Goal: Task Accomplishment & Management: Use online tool/utility

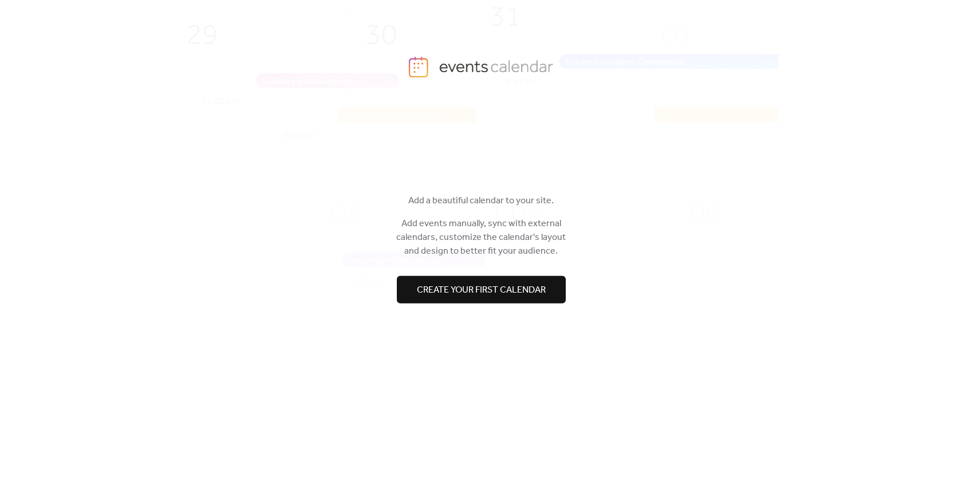
click at [467, 292] on span "Create your first calendar" at bounding box center [481, 290] width 129 height 14
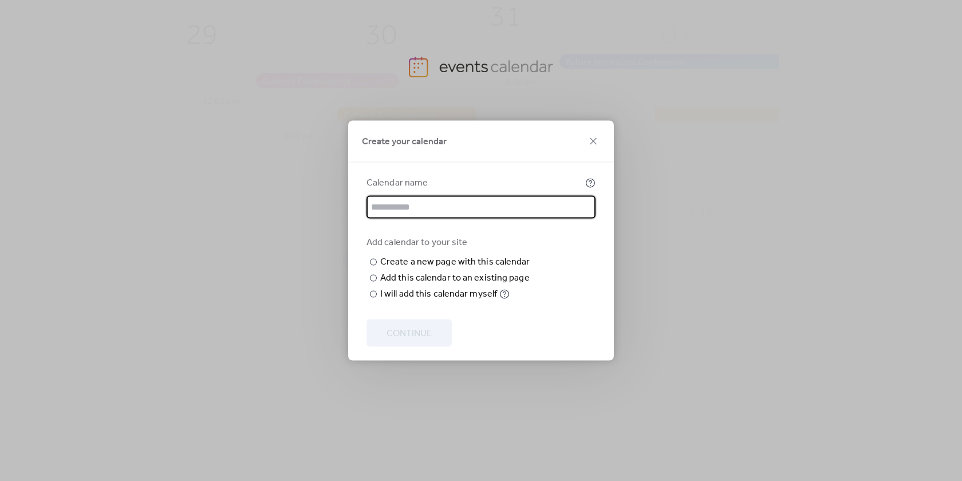
click at [390, 196] on input "text" at bounding box center [480, 207] width 229 height 23
type input "****"
click at [0, 0] on input "text" at bounding box center [0, 0] width 0 height 0
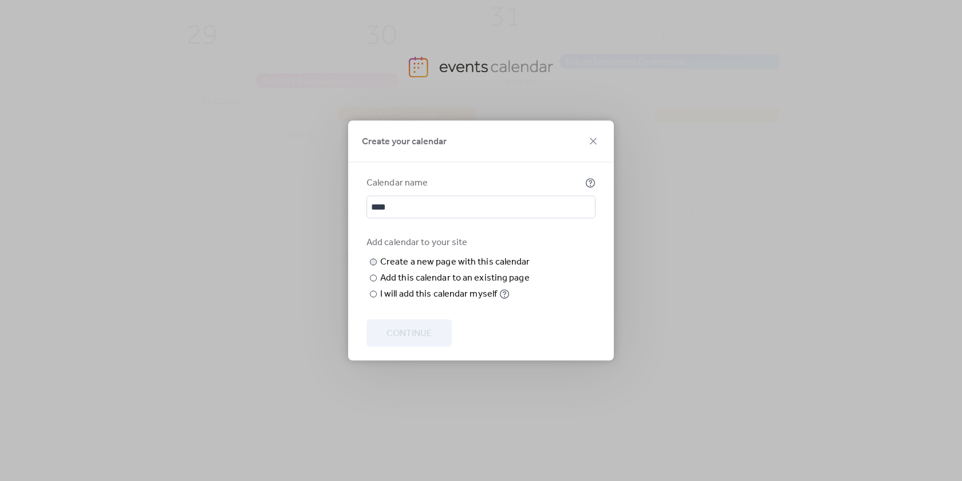
click at [0, 0] on input "text" at bounding box center [0, 0] width 0 height 0
click at [382, 196] on input "****" at bounding box center [480, 207] width 229 height 23
click at [0, 0] on input "text" at bounding box center [0, 0] width 0 height 0
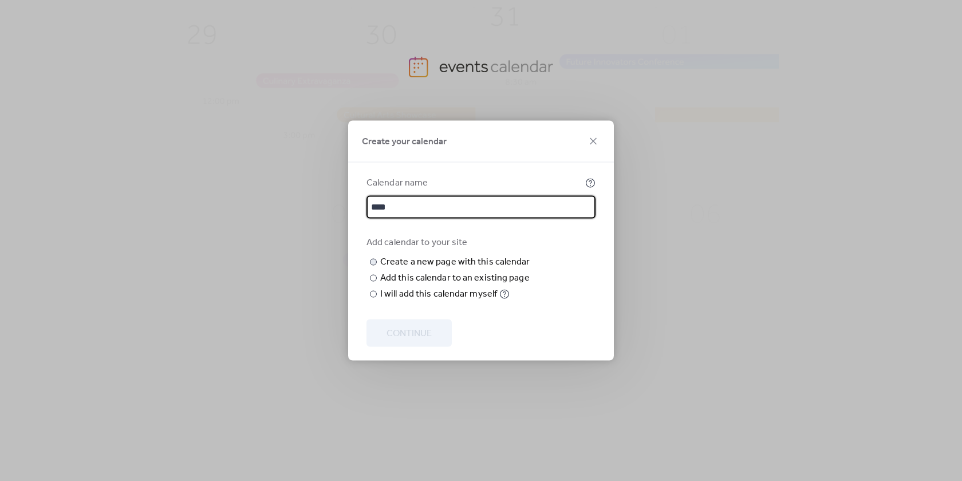
scroll to position [0, 0]
paste input "****"
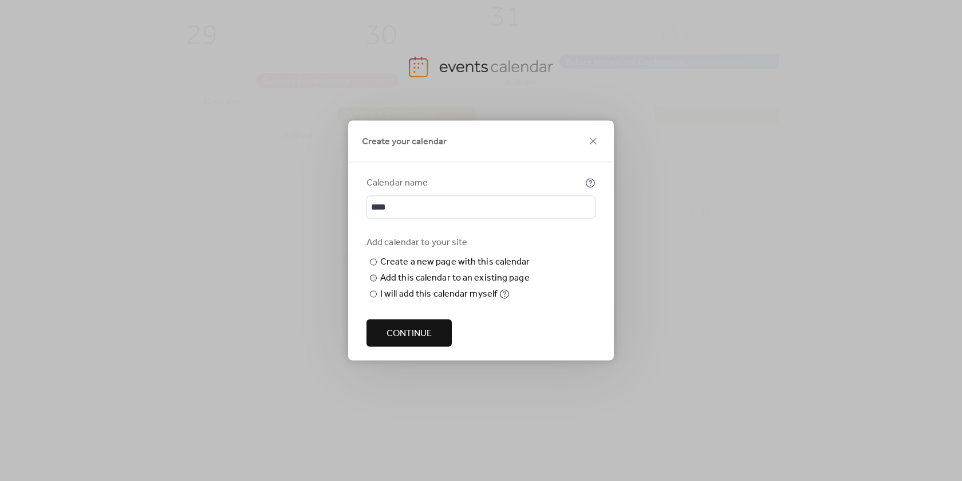
type input "****"
click at [430, 285] on div "Add this calendar to an existing page" at bounding box center [454, 278] width 149 height 14
click at [0, 0] on div "Choose page" at bounding box center [0, 0] width 0 height 0
click at [552, 290] on div "Add calendar to your site ​ Create a new page with this calendar New page name …" at bounding box center [480, 268] width 229 height 65
click at [430, 301] on div "I will add this calendar myself" at bounding box center [438, 294] width 117 height 14
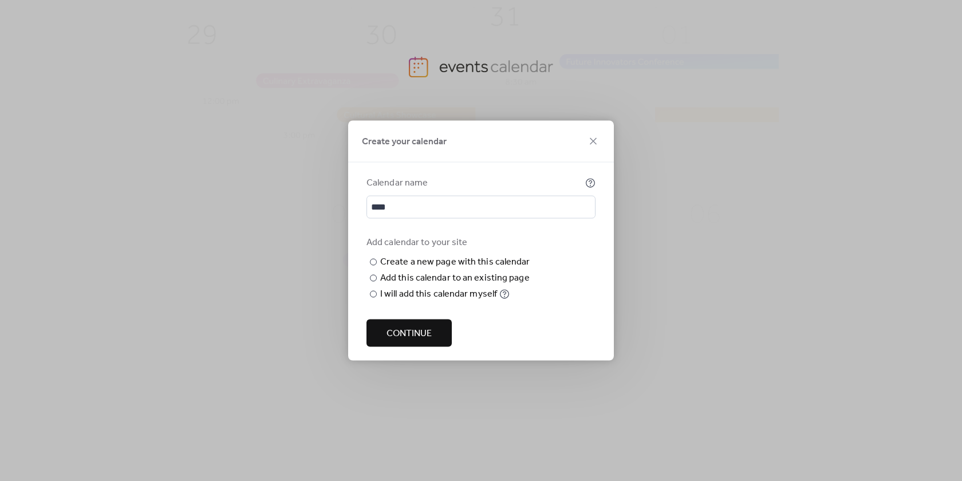
click at [423, 327] on span "Continue" at bounding box center [408, 334] width 45 height 14
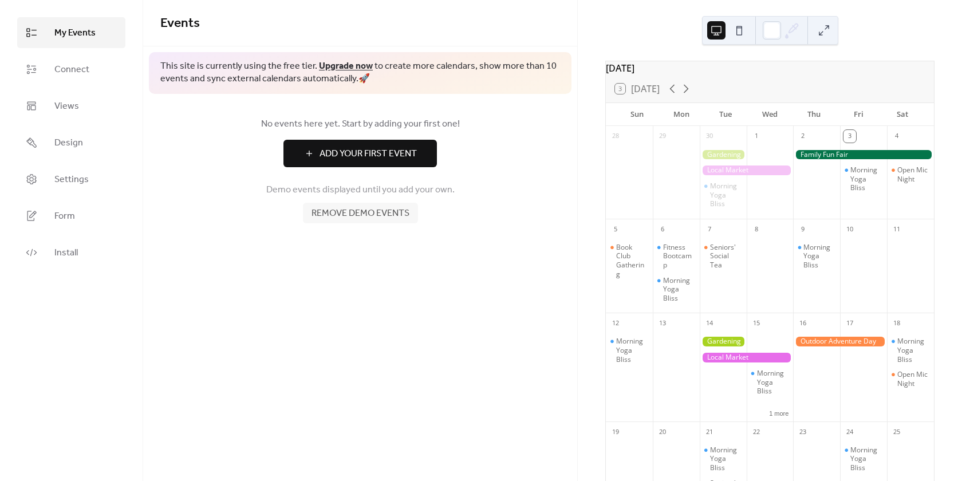
click at [360, 158] on span "Add Your First Event" at bounding box center [367, 154] width 97 height 14
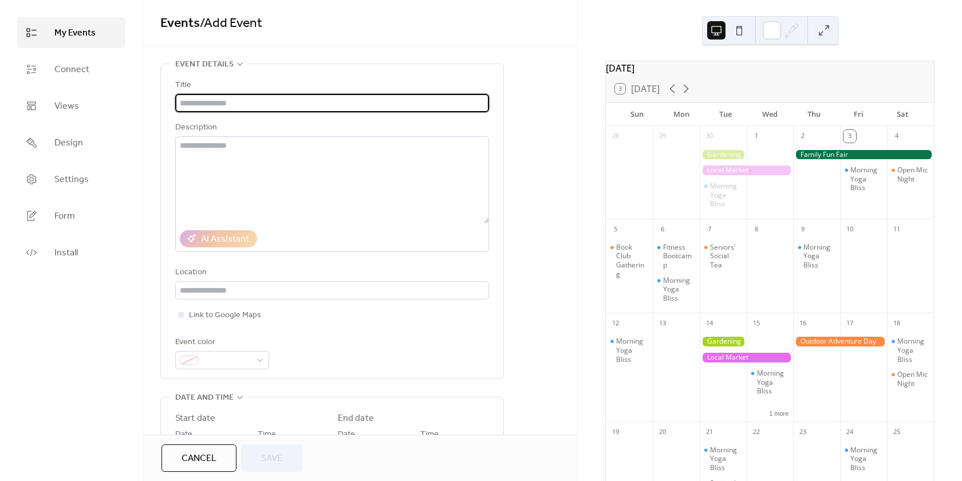
click at [204, 101] on input "text" at bounding box center [332, 103] width 314 height 18
type input "****"
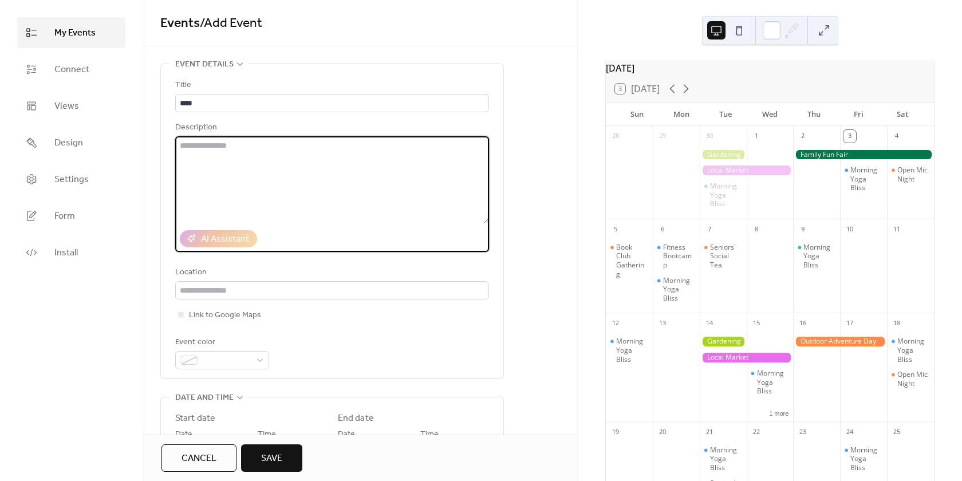
click at [260, 153] on textarea at bounding box center [332, 179] width 314 height 87
paste textarea "****"
type textarea "****"
click at [225, 294] on input "text" at bounding box center [332, 290] width 314 height 18
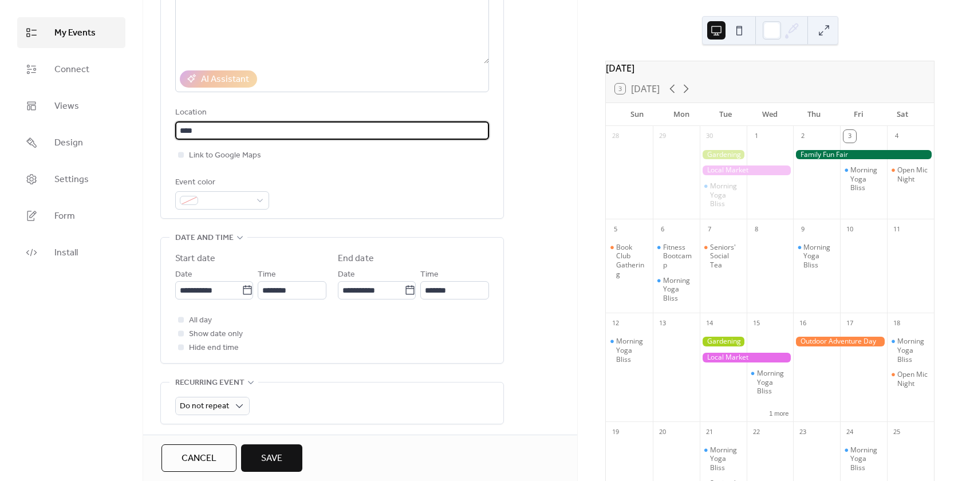
scroll to position [229, 0]
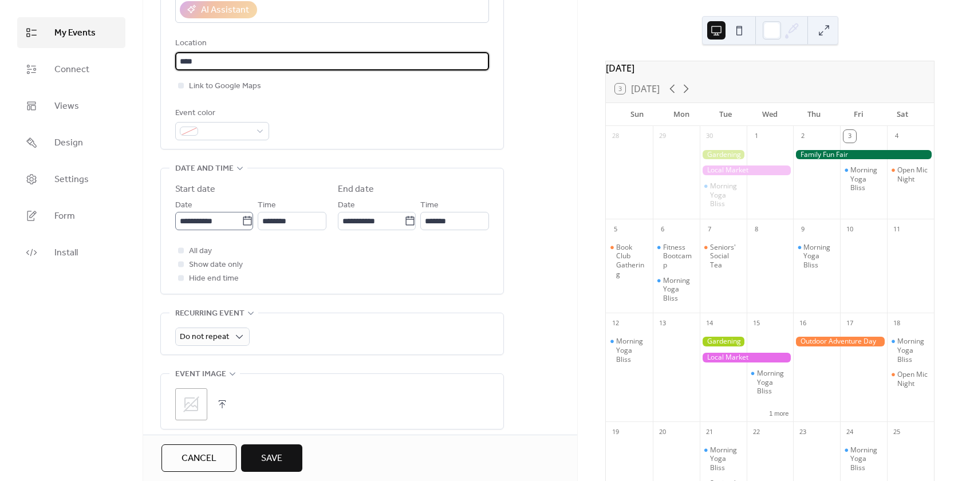
type input "****"
click at [212, 226] on input "**********" at bounding box center [208, 221] width 66 height 18
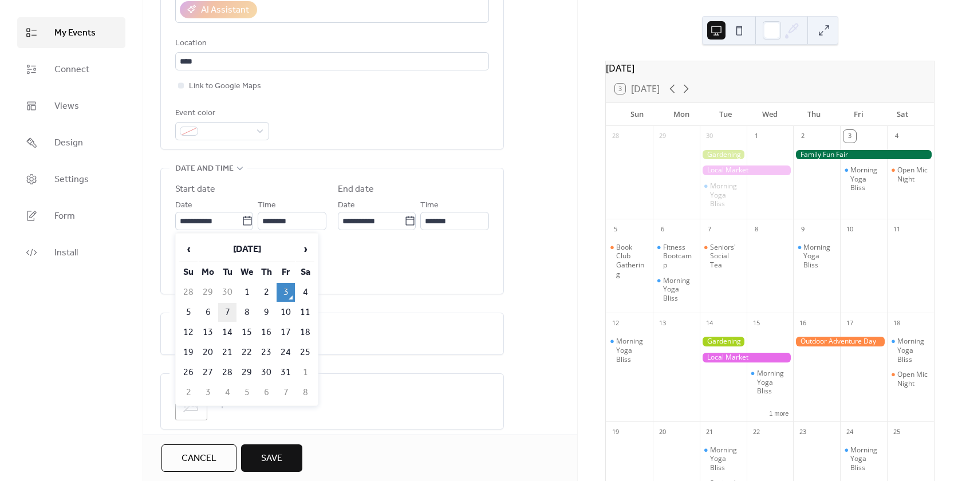
click at [225, 308] on td "7" at bounding box center [227, 312] width 18 height 19
type input "**********"
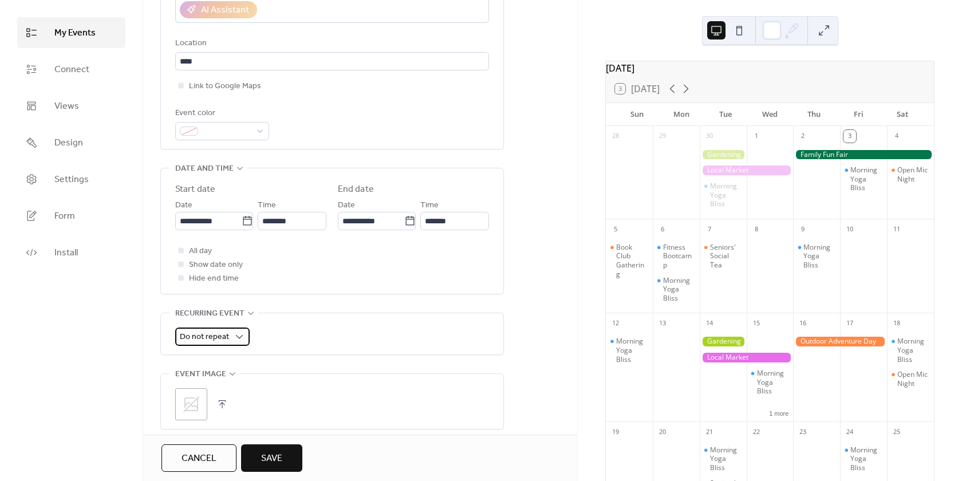
click at [230, 337] on div "Do not repeat" at bounding box center [212, 336] width 74 height 18
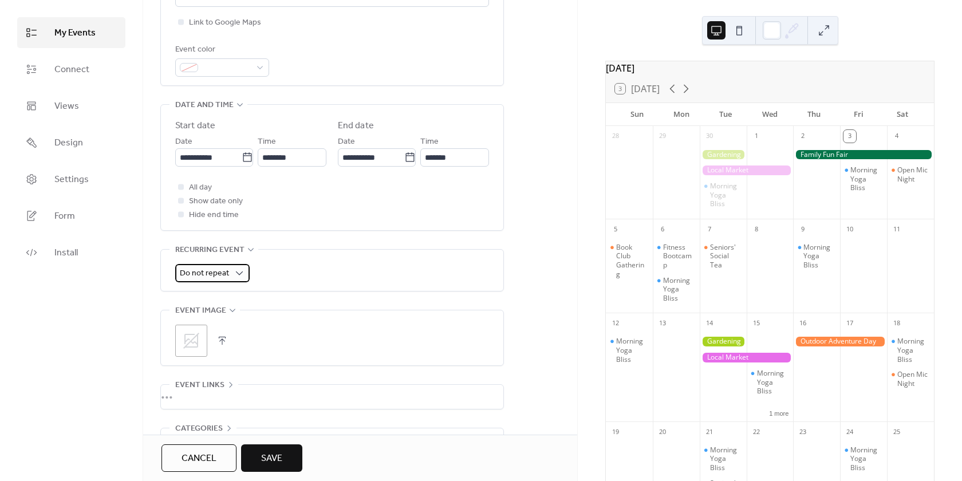
scroll to position [369, 0]
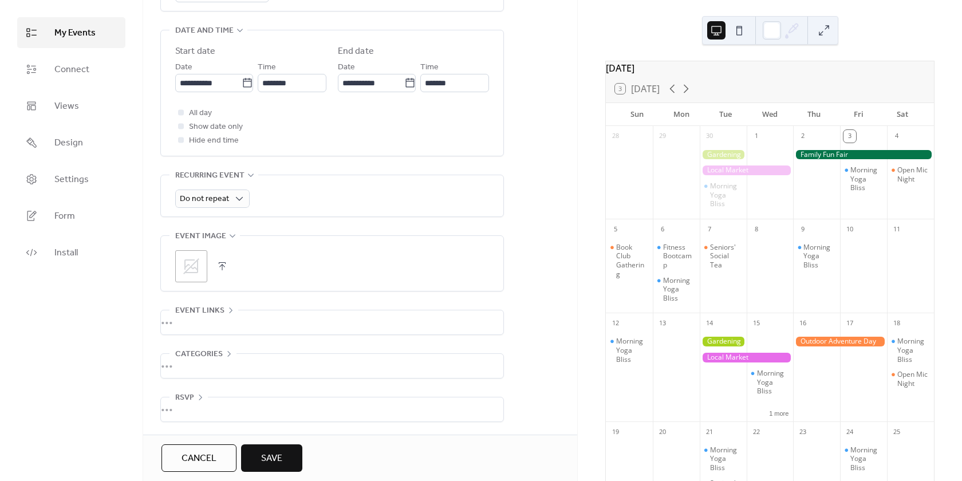
click at [196, 262] on icon at bounding box center [191, 266] width 18 height 18
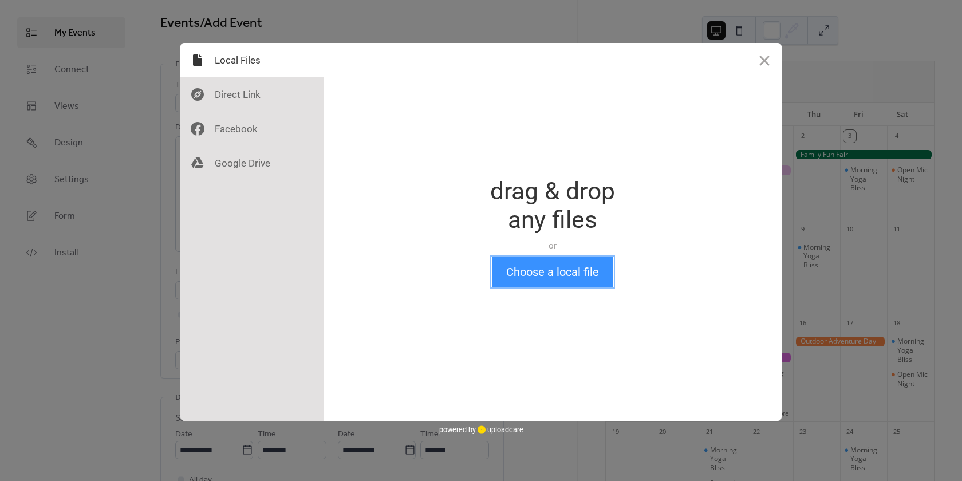
click at [559, 283] on button "Choose a local file" at bounding box center [552, 272] width 121 height 30
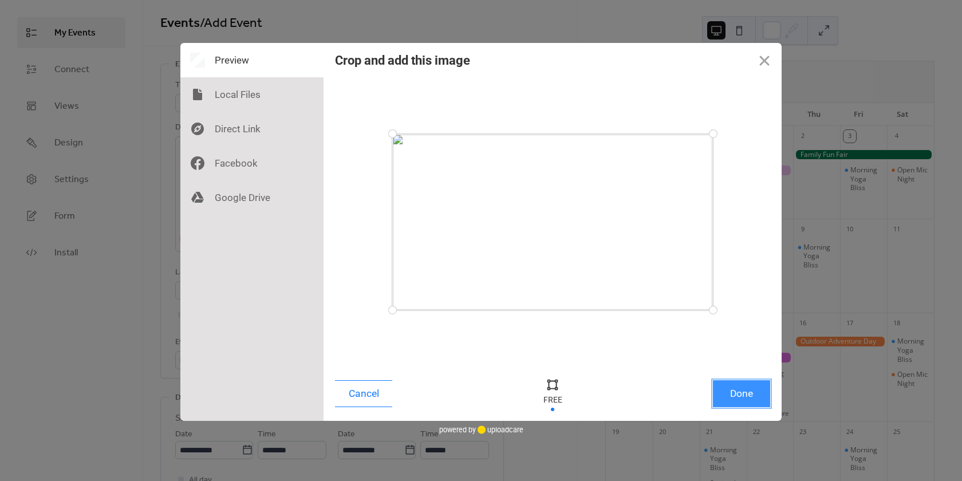
click at [742, 388] on button "Done" at bounding box center [741, 393] width 57 height 27
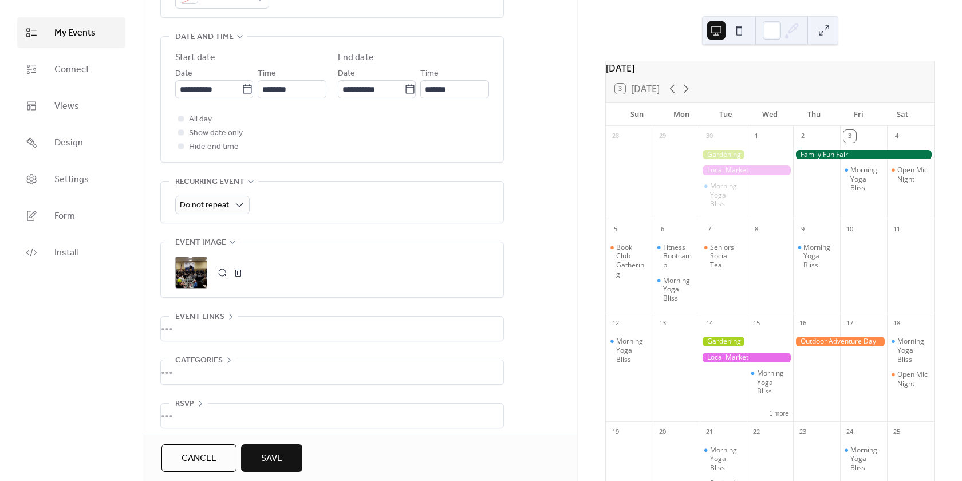
scroll to position [369, 0]
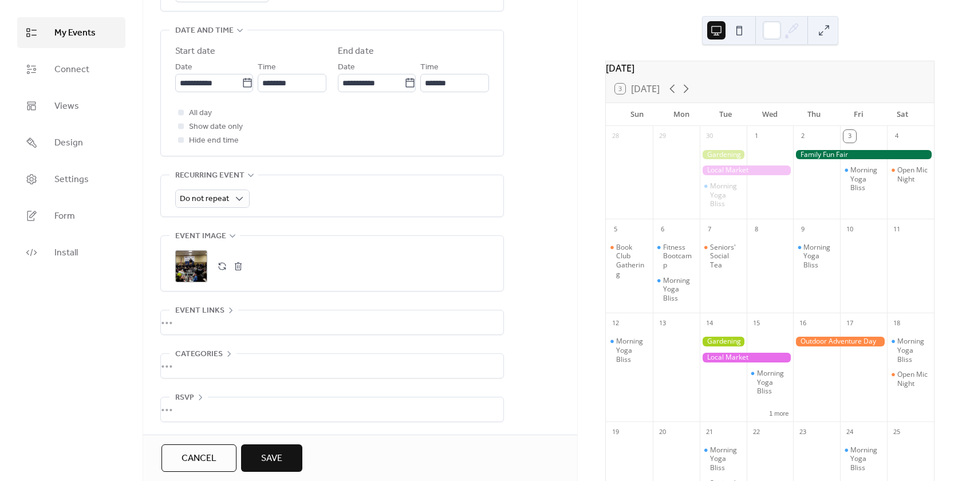
click at [231, 318] on div "•••" at bounding box center [332, 322] width 342 height 24
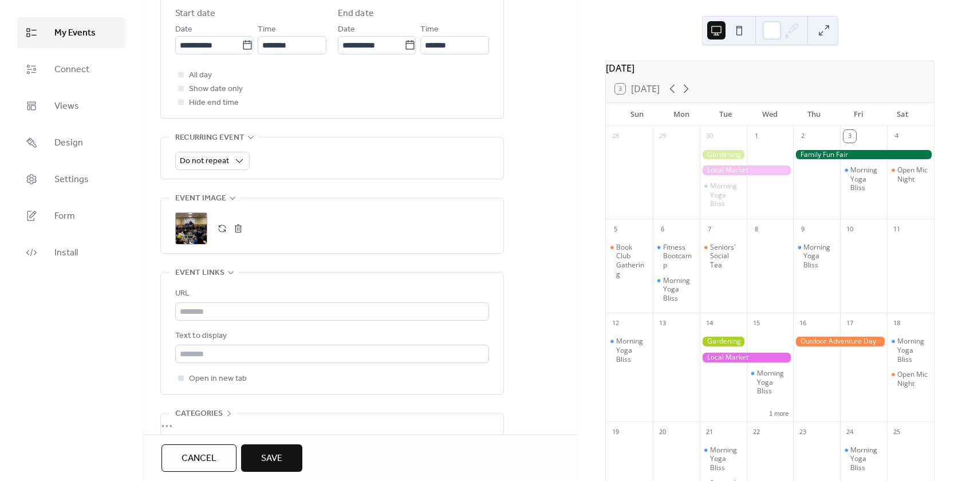
scroll to position [467, 0]
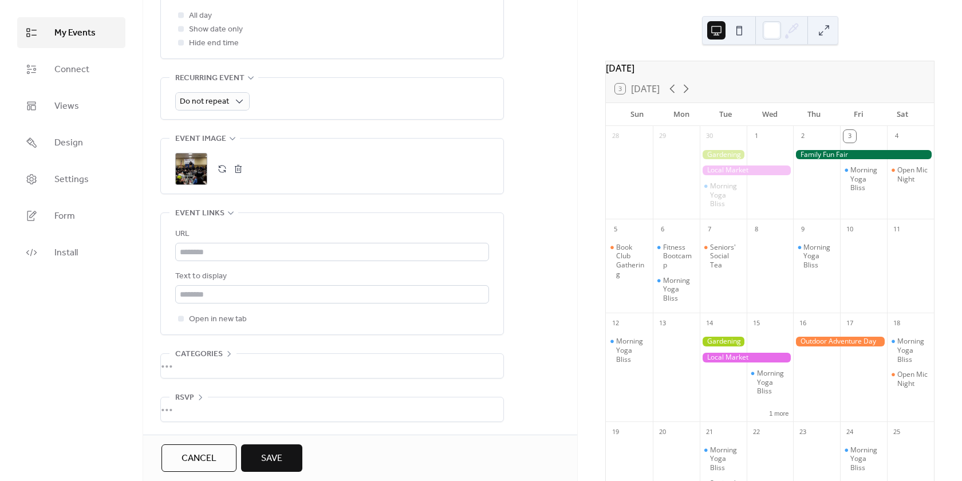
click at [212, 215] on span "Event links" at bounding box center [199, 214] width 49 height 14
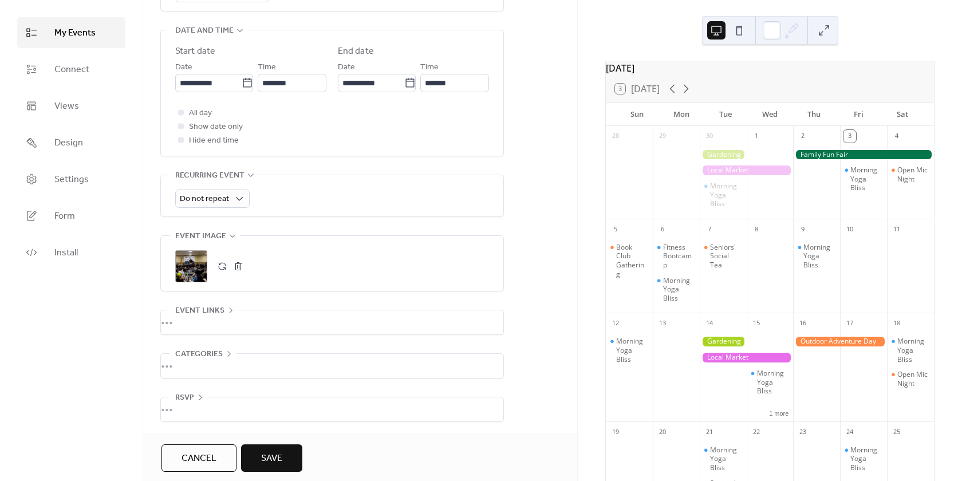
scroll to position [369, 0]
click at [272, 461] on span "Save" at bounding box center [271, 459] width 21 height 14
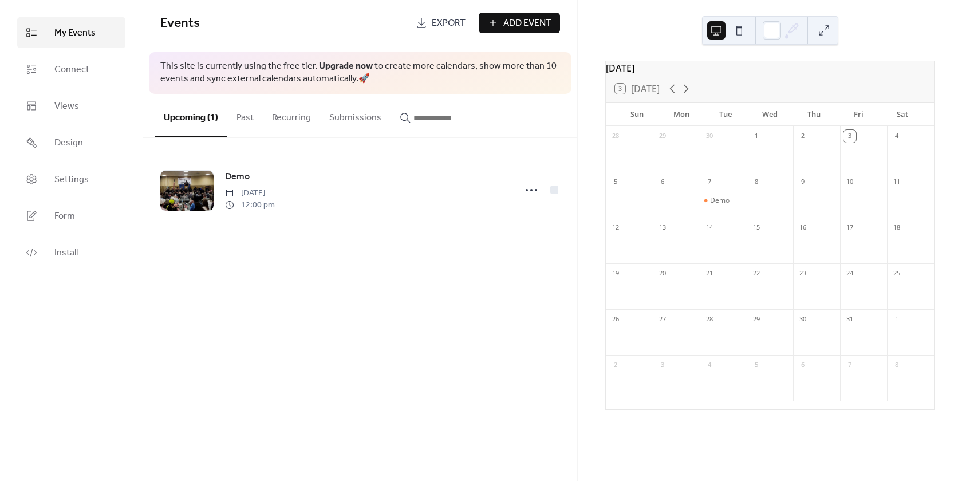
click at [250, 121] on button "Past" at bounding box center [244, 115] width 35 height 42
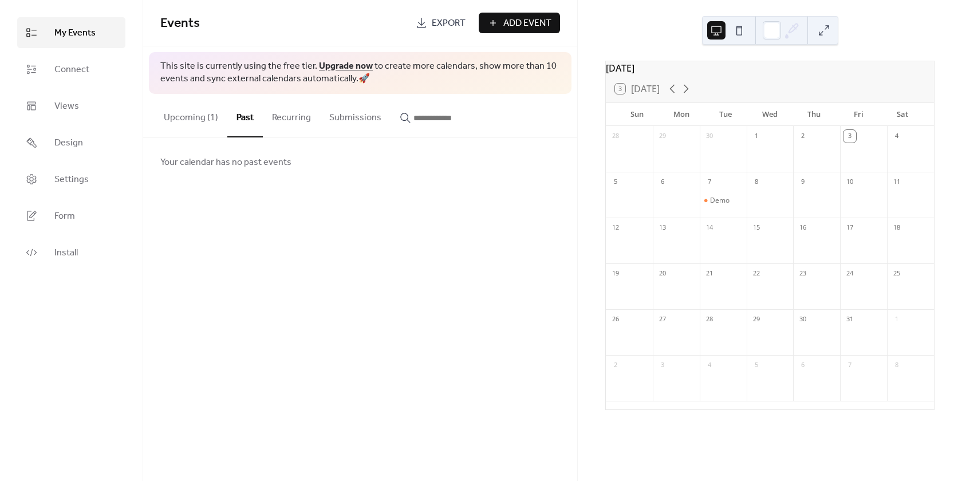
click at [189, 118] on button "Upcoming (1)" at bounding box center [191, 115] width 73 height 42
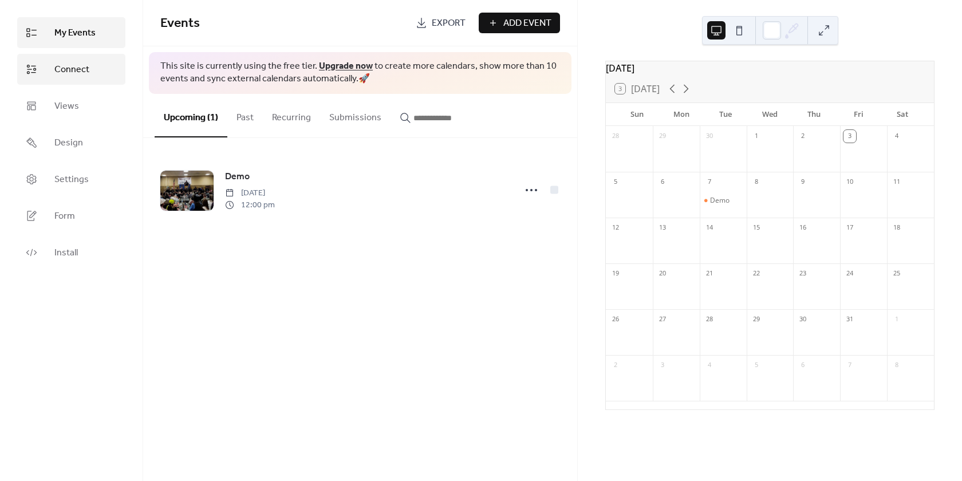
click at [80, 73] on span "Connect" at bounding box center [71, 70] width 35 height 14
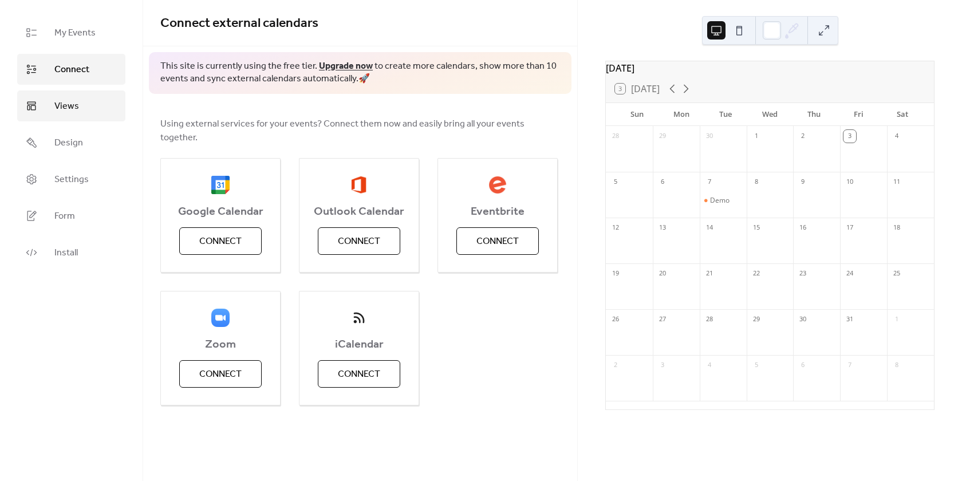
click at [71, 97] on link "Views" at bounding box center [71, 105] width 108 height 31
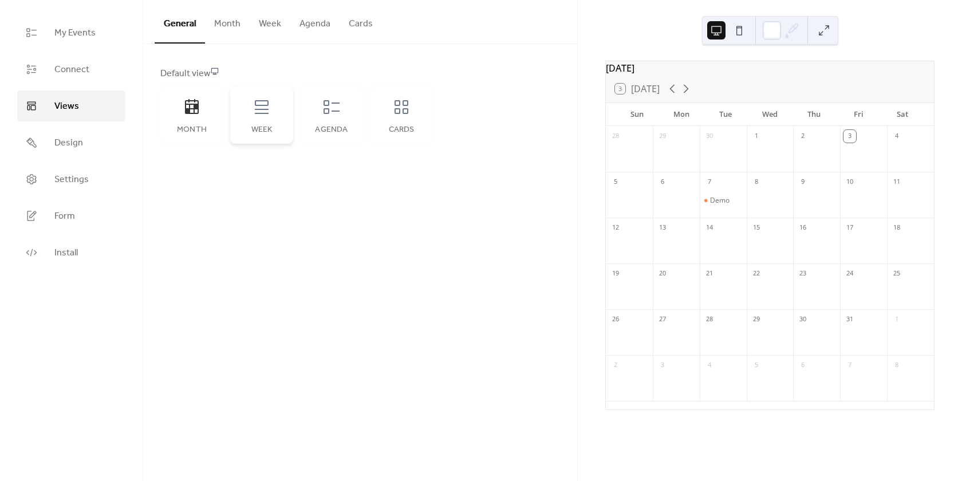
click at [266, 120] on div "Week" at bounding box center [261, 114] width 63 height 57
click at [342, 122] on div "Agenda" at bounding box center [331, 114] width 63 height 57
click at [416, 125] on div "Cards" at bounding box center [401, 129] width 40 height 9
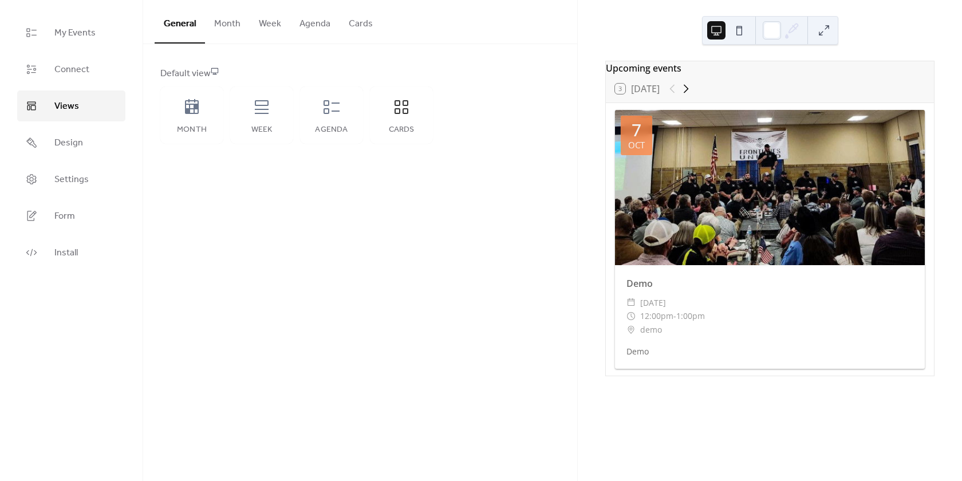
click at [685, 95] on icon at bounding box center [686, 89] width 14 height 14
click at [673, 96] on div at bounding box center [678, 89] width 27 height 14
click at [201, 120] on div "Month" at bounding box center [191, 114] width 63 height 57
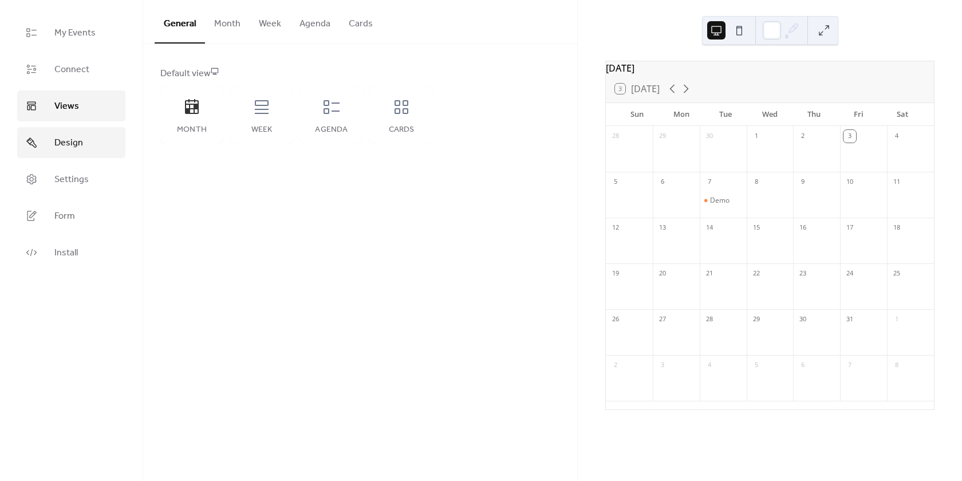
click at [69, 147] on span "Design" at bounding box center [68, 143] width 29 height 14
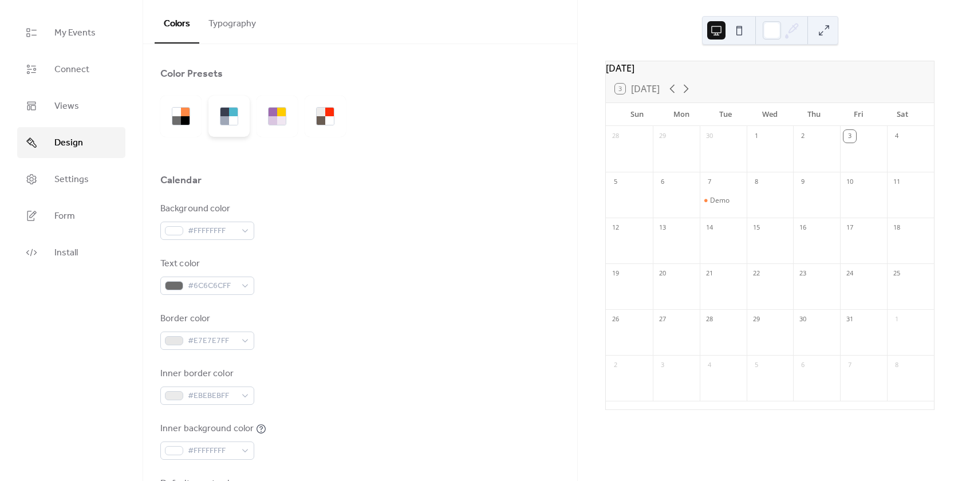
click at [232, 123] on div at bounding box center [233, 120] width 9 height 9
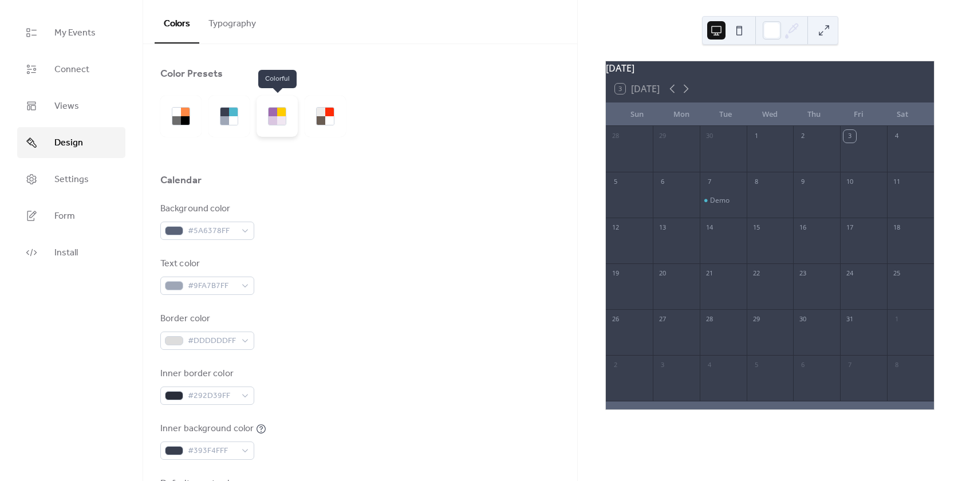
click at [277, 121] on div at bounding box center [281, 120] width 9 height 9
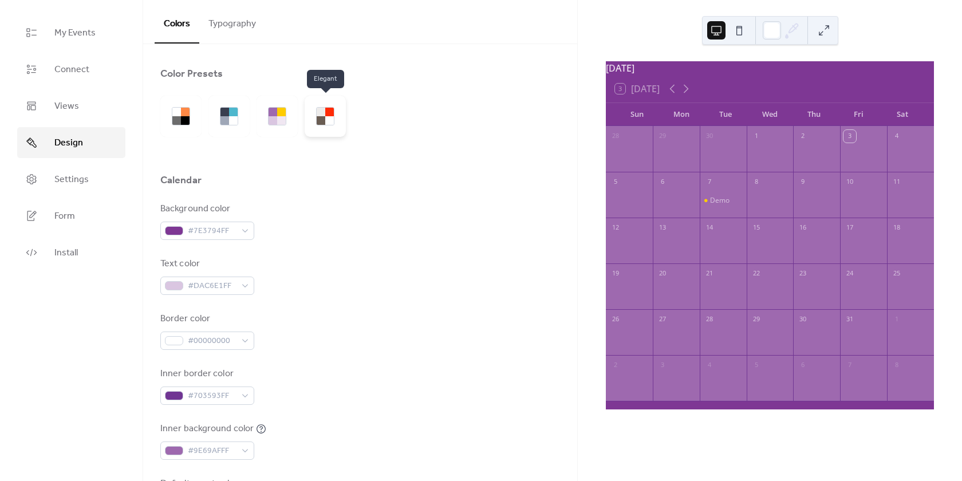
click at [330, 119] on div at bounding box center [329, 120] width 9 height 9
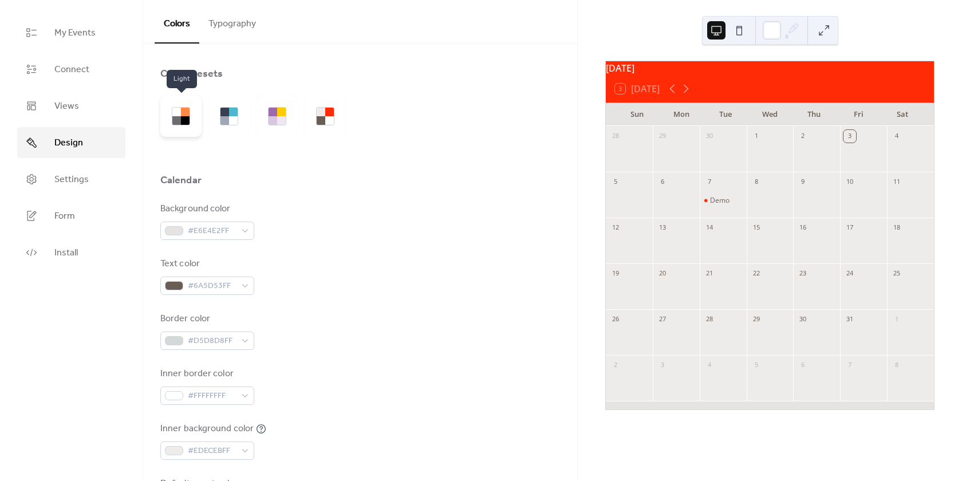
click at [179, 111] on div at bounding box center [176, 112] width 9 height 9
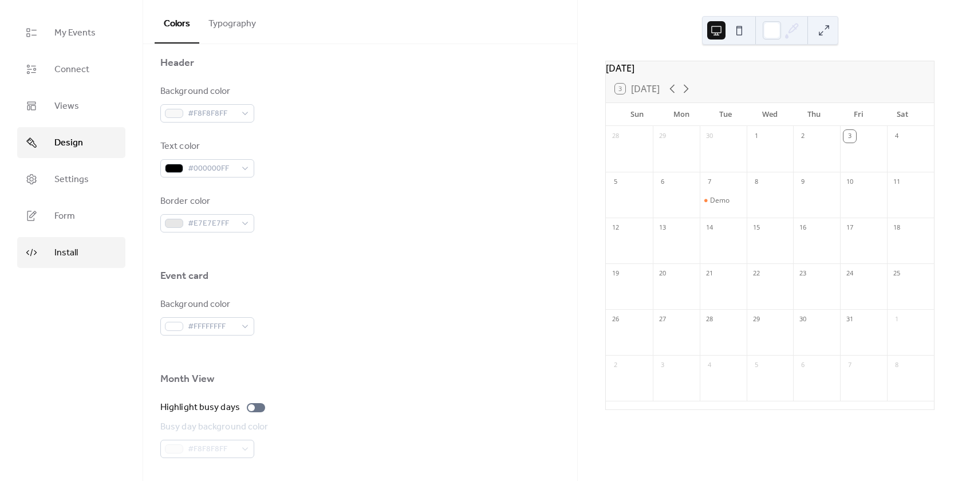
scroll to position [630, 0]
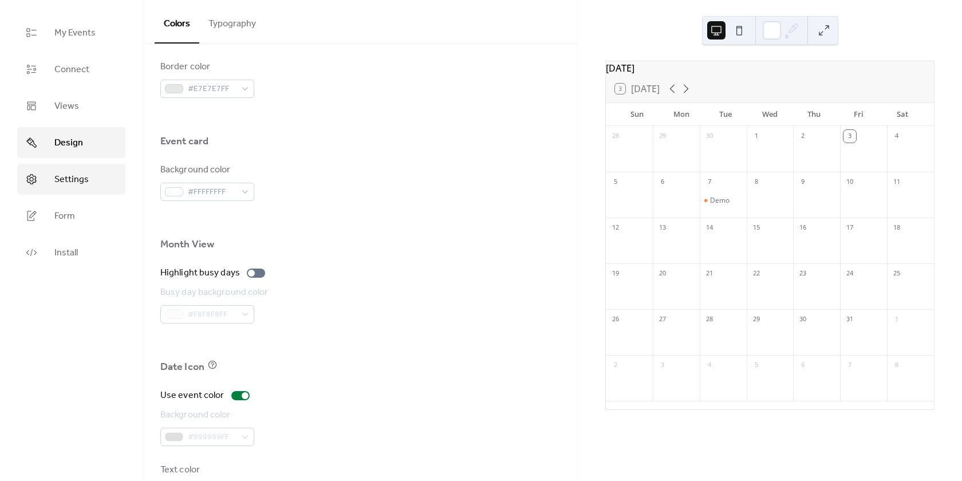
click at [89, 185] on link "Settings" at bounding box center [71, 179] width 108 height 31
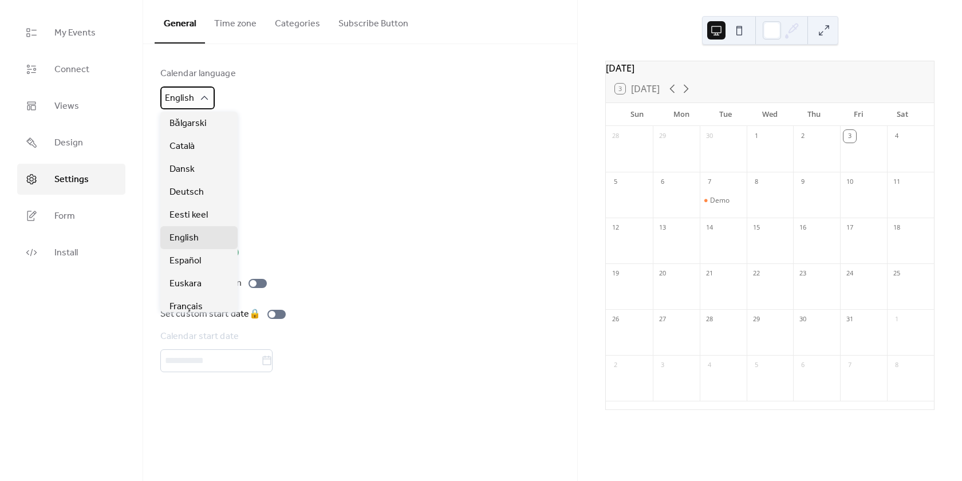
click at [202, 102] on icon at bounding box center [204, 97] width 11 height 11
click at [267, 98] on div "Calendar language English" at bounding box center [360, 88] width 400 height 42
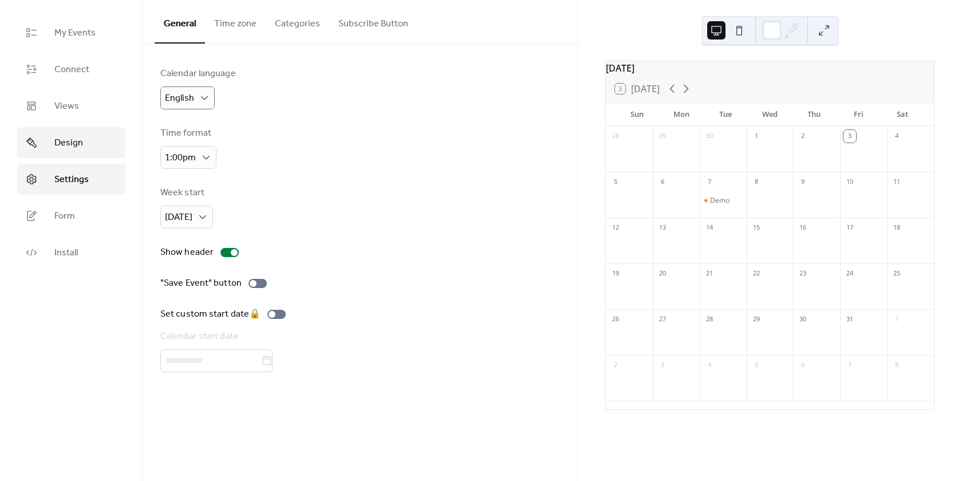
click at [72, 142] on span "Design" at bounding box center [68, 143] width 29 height 14
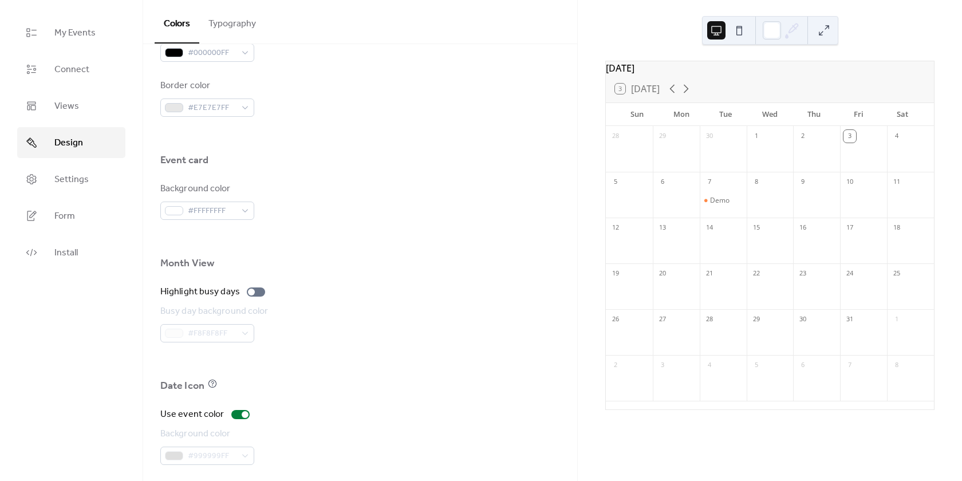
scroll to position [673, 0]
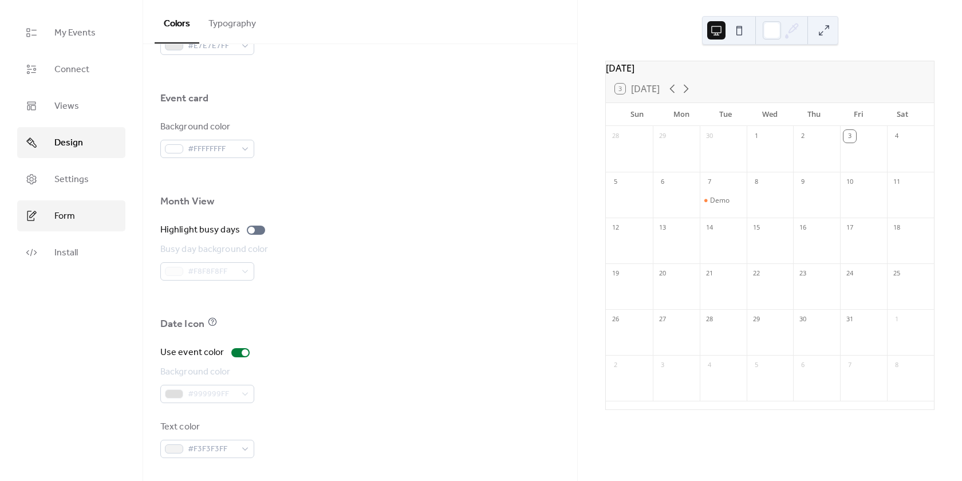
click at [40, 213] on link "Form" at bounding box center [71, 215] width 108 height 31
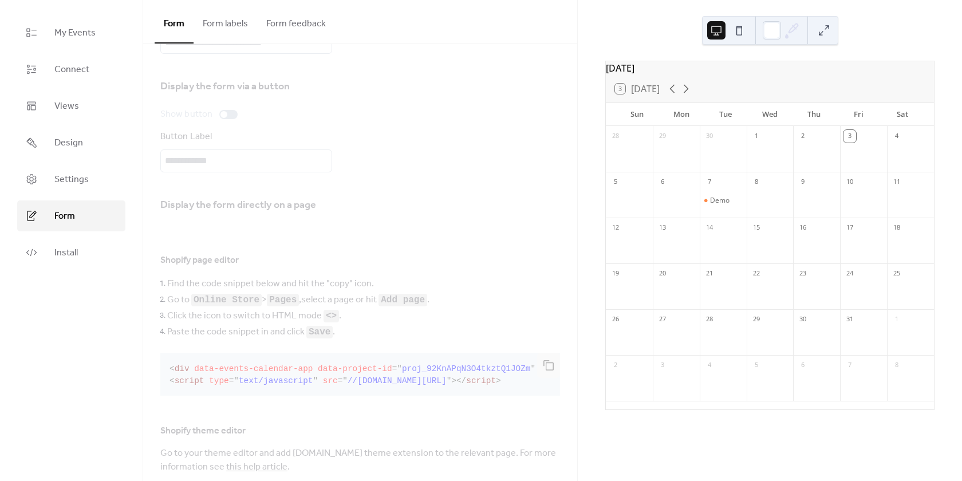
scroll to position [163, 0]
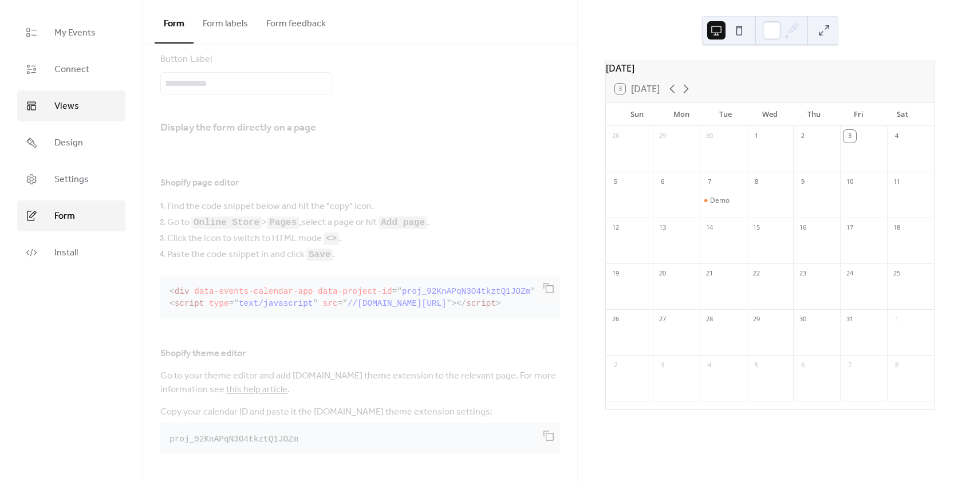
click at [84, 109] on link "Views" at bounding box center [71, 105] width 108 height 31
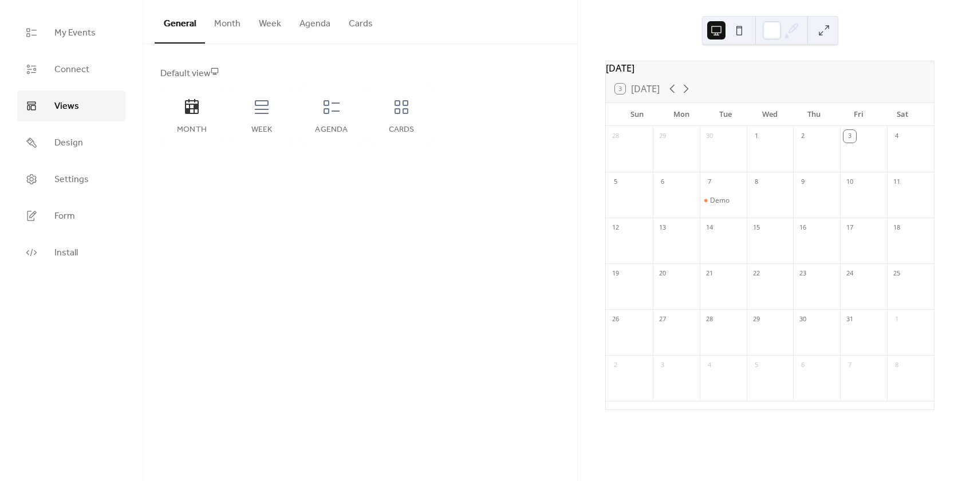
click at [220, 27] on button "Month" at bounding box center [227, 21] width 45 height 42
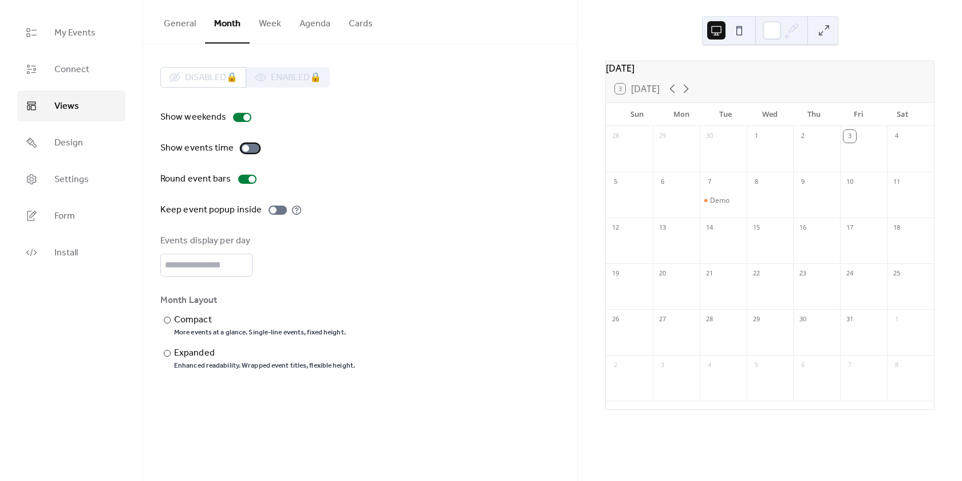
click at [250, 149] on div at bounding box center [250, 148] width 18 height 9
click at [244, 149] on div at bounding box center [250, 148] width 18 height 9
click at [246, 148] on div at bounding box center [245, 148] width 7 height 7
click at [273, 210] on div at bounding box center [277, 210] width 18 height 9
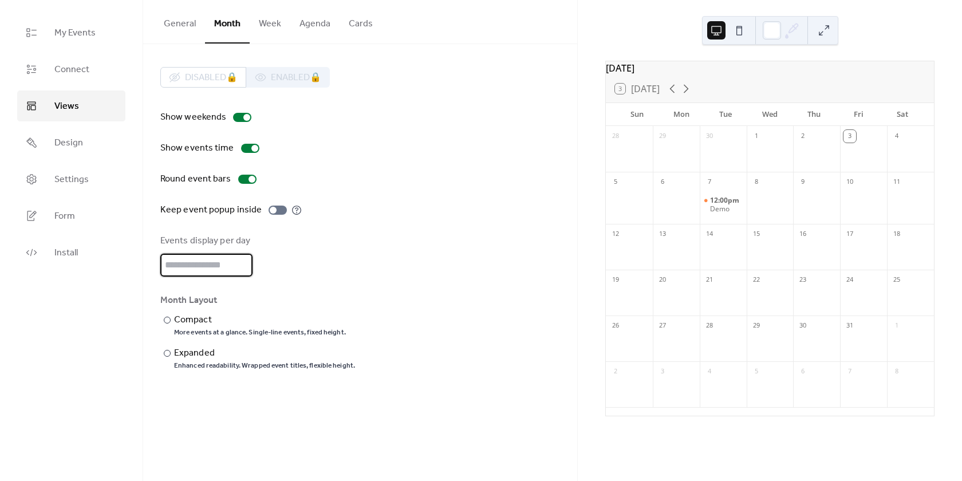
click at [198, 262] on input "*" at bounding box center [206, 265] width 92 height 23
click at [199, 316] on div "Compact" at bounding box center [258, 320] width 169 height 14
click at [178, 352] on div "Expanded" at bounding box center [263, 353] width 179 height 14
click at [196, 317] on div "Compact" at bounding box center [258, 320] width 169 height 14
click at [188, 349] on div "Expanded" at bounding box center [263, 353] width 179 height 14
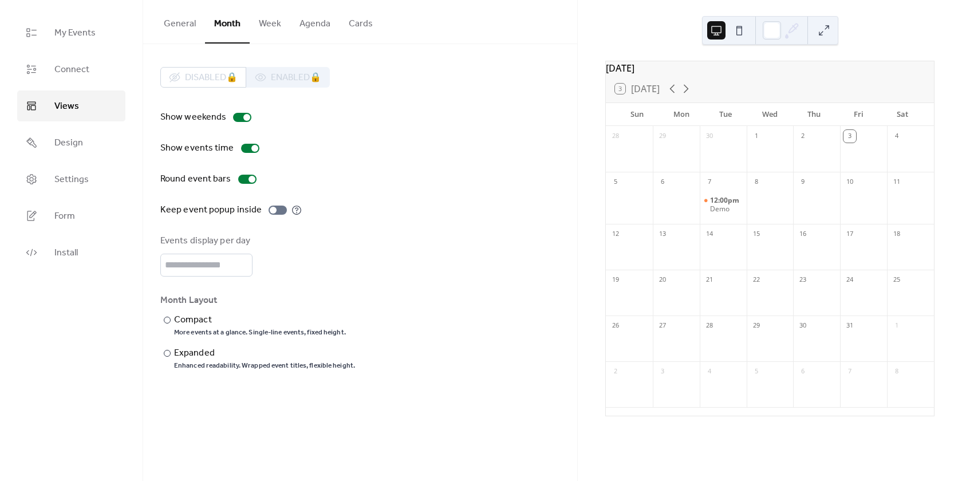
click at [267, 25] on button "Week" at bounding box center [270, 21] width 41 height 42
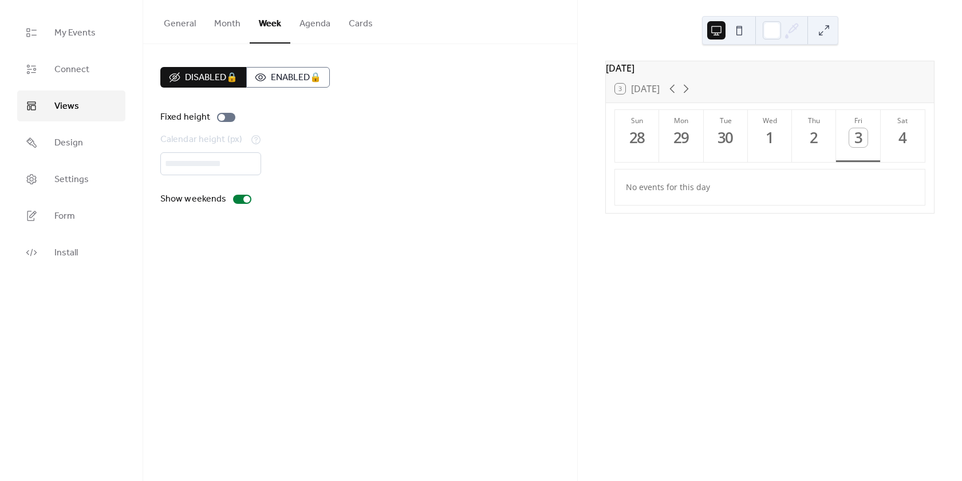
click at [322, 10] on button "Agenda" at bounding box center [314, 21] width 49 height 42
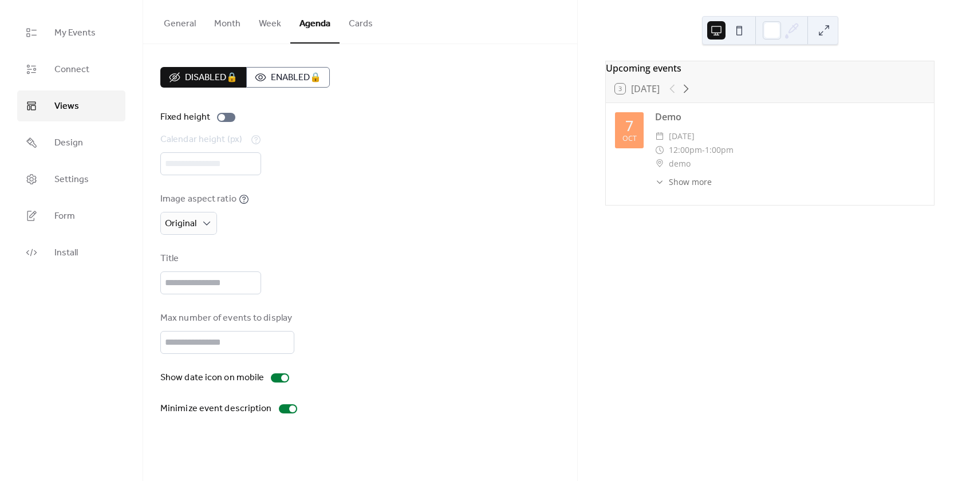
click at [359, 17] on button "Cards" at bounding box center [360, 21] width 42 height 42
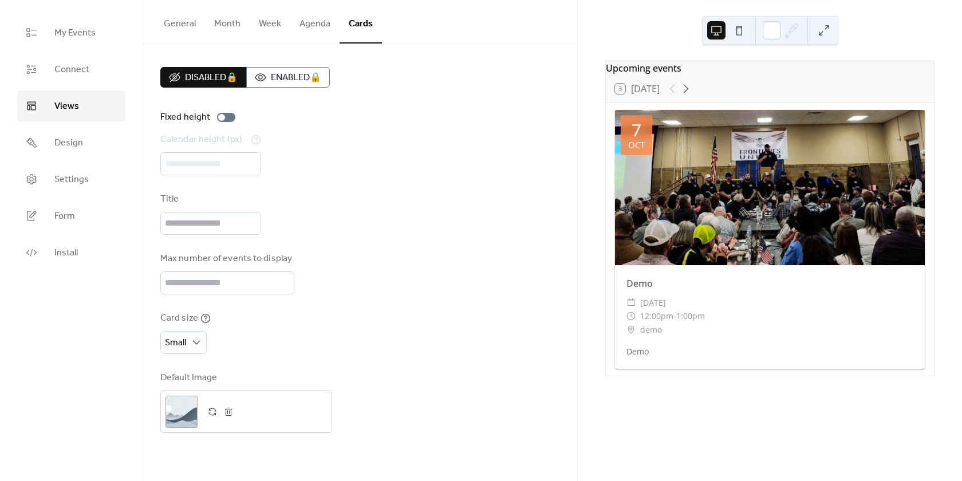
click at [180, 26] on button "General" at bounding box center [180, 21] width 50 height 42
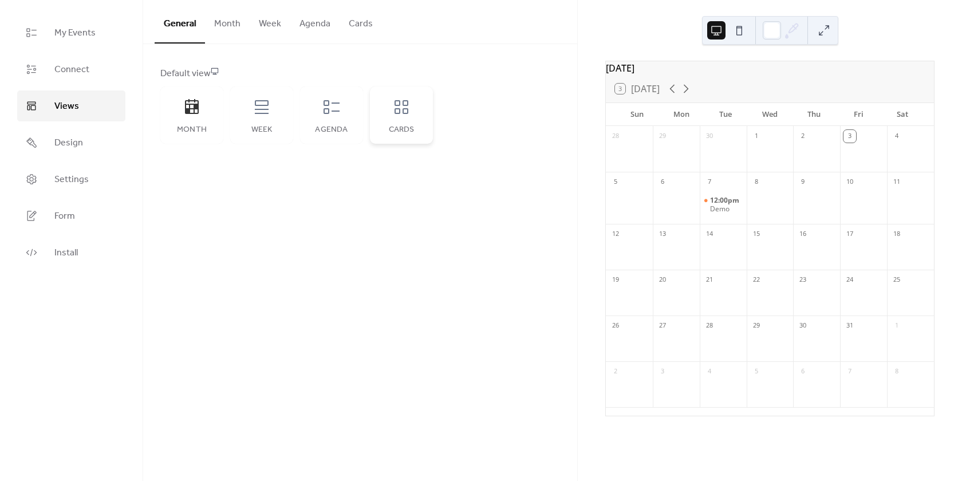
click at [414, 102] on div "Cards" at bounding box center [401, 114] width 63 height 57
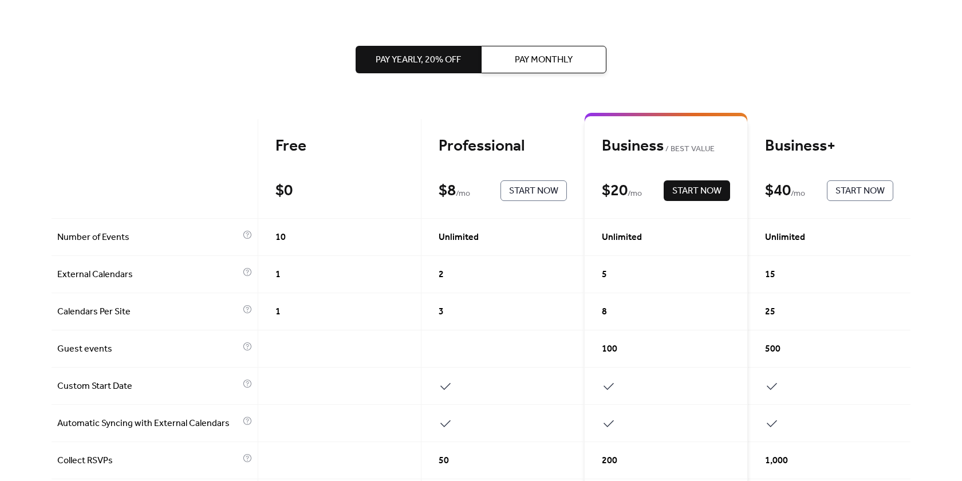
click at [381, 56] on span "Pay Yearly, 20% off" at bounding box center [418, 60] width 85 height 14
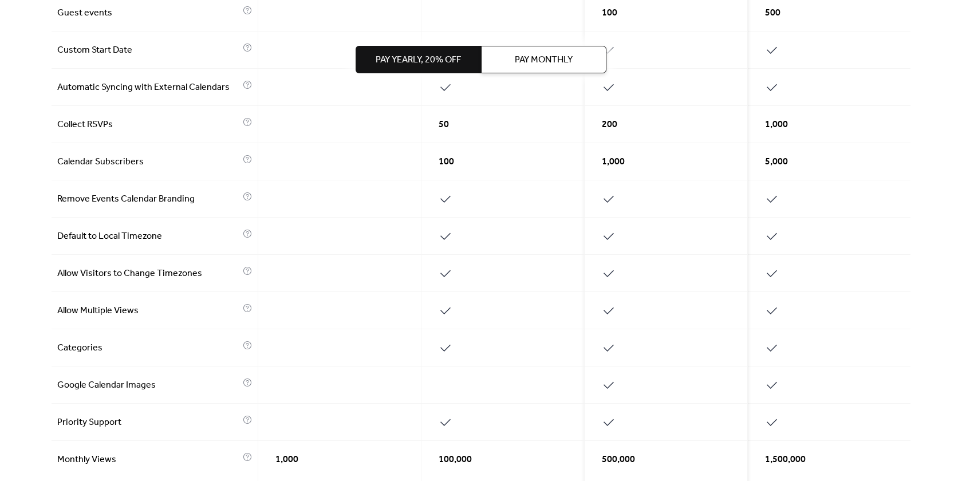
scroll to position [452, 0]
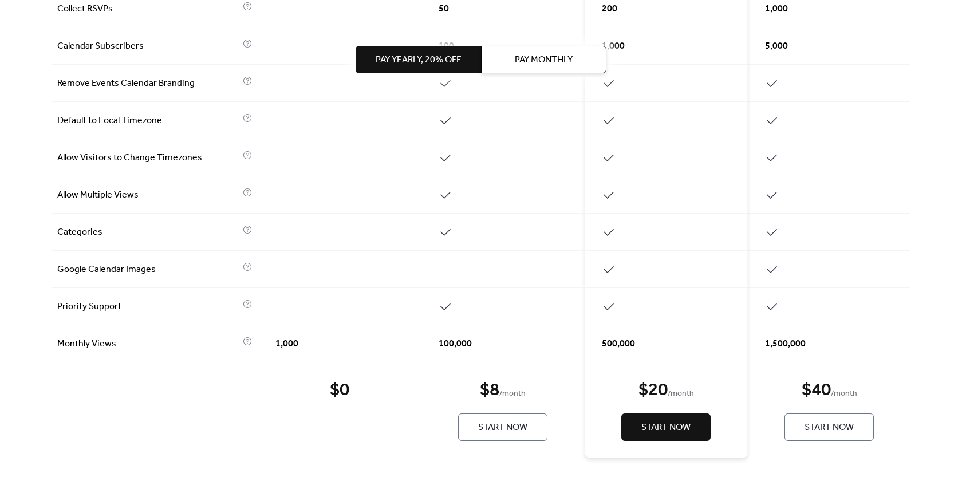
click at [289, 357] on div "1,000" at bounding box center [339, 343] width 163 height 37
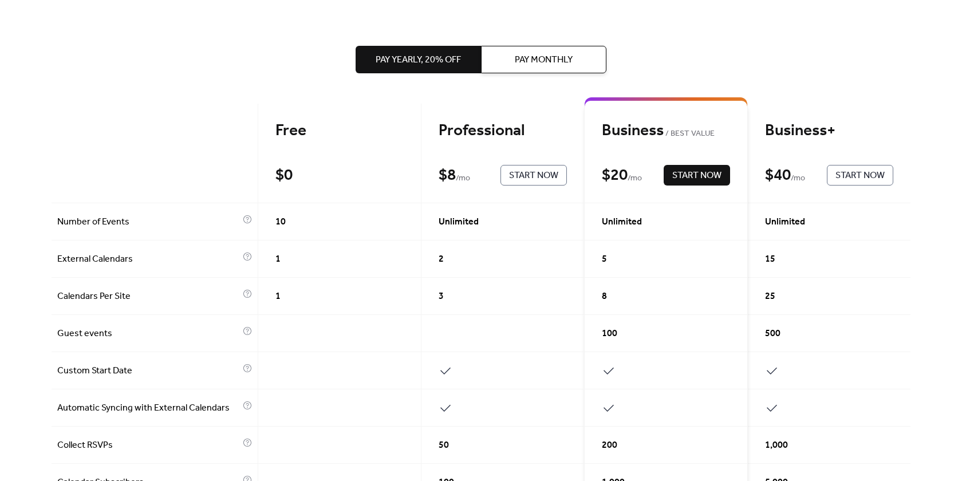
scroll to position [0, 0]
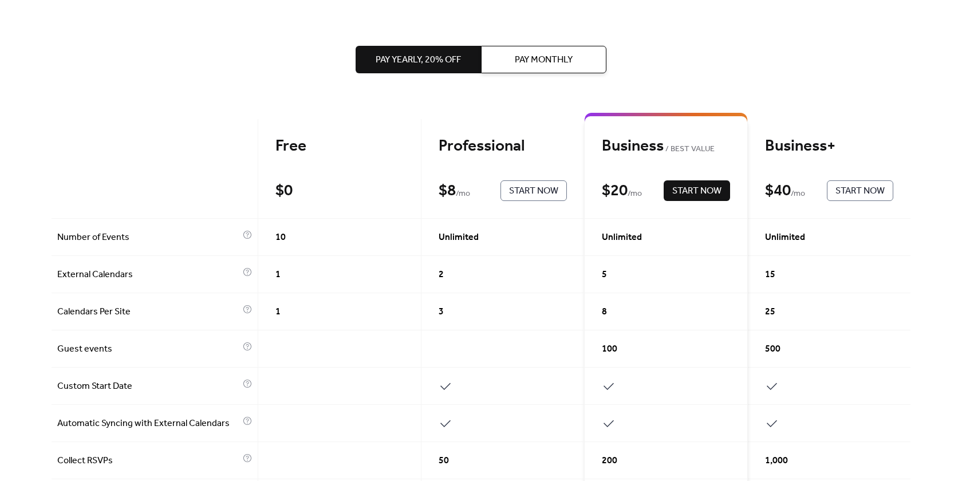
click at [286, 143] on div "Free" at bounding box center [339, 146] width 128 height 20
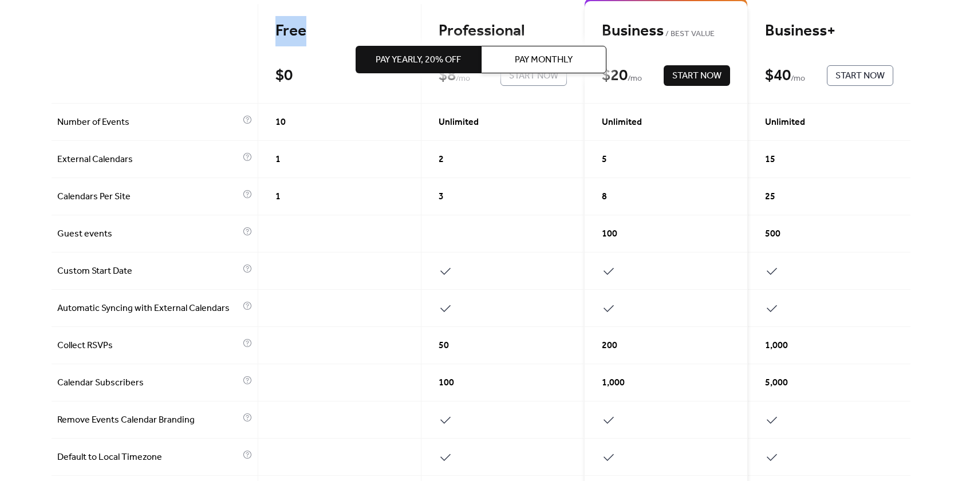
scroll to position [114, 0]
click at [529, 50] on button "Pay Monthly" at bounding box center [543, 59] width 125 height 27
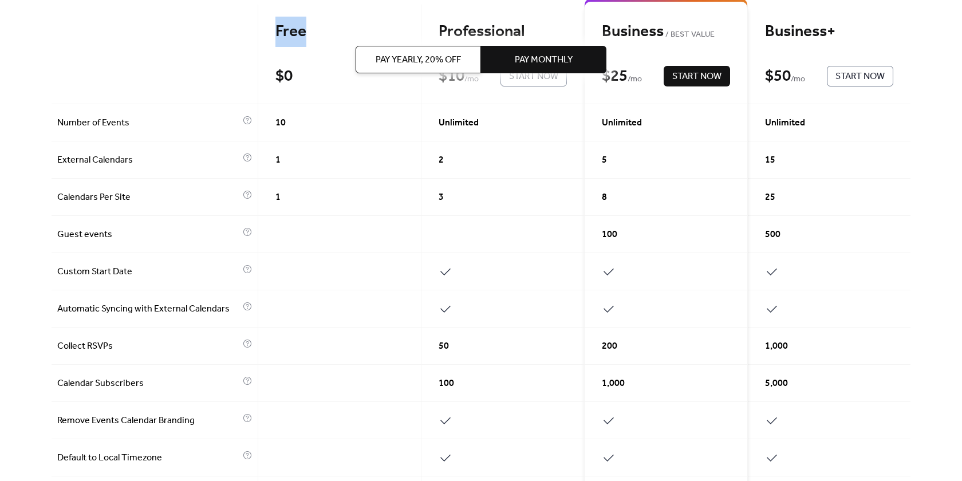
click at [407, 63] on span "Pay Yearly, 20% off" at bounding box center [418, 60] width 85 height 14
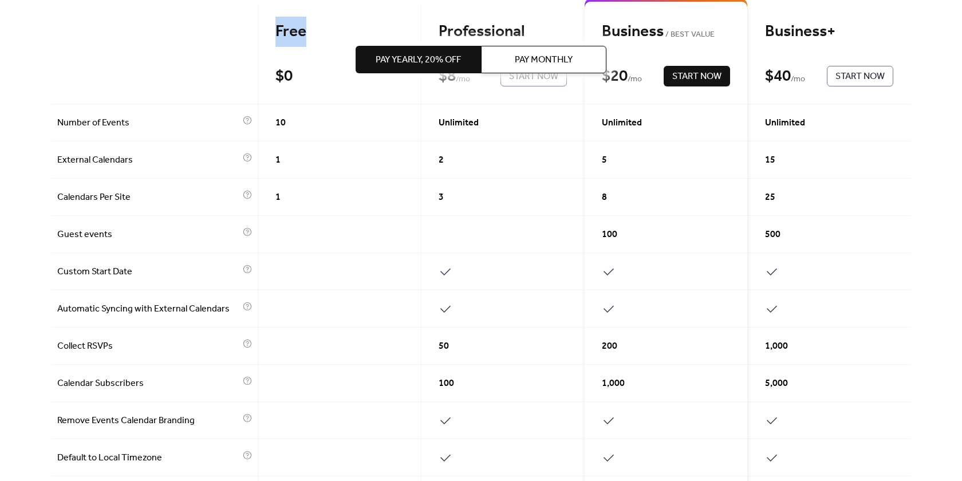
click at [508, 57] on button "Pay Monthly" at bounding box center [543, 59] width 125 height 27
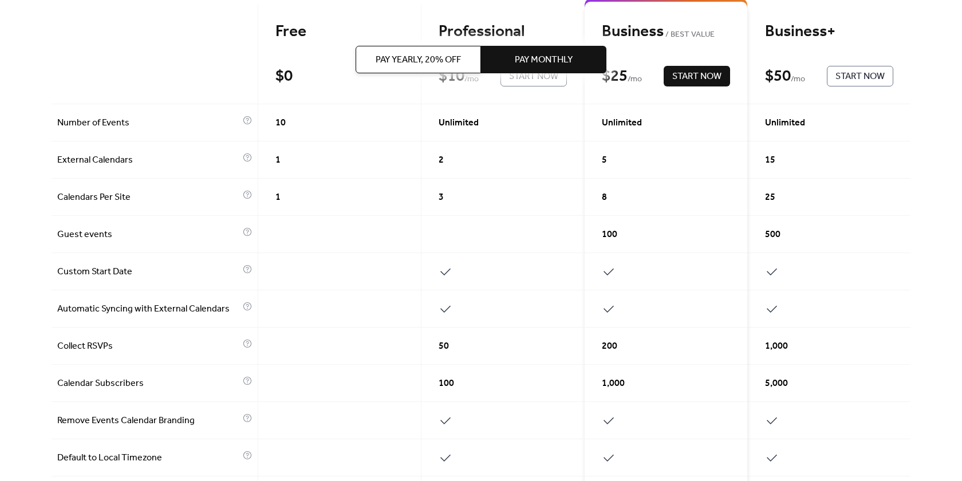
click at [347, 66] on div "$ 0 Start Now" at bounding box center [339, 76] width 128 height 21
click at [400, 58] on span "Pay Yearly, 20% off" at bounding box center [418, 60] width 85 height 14
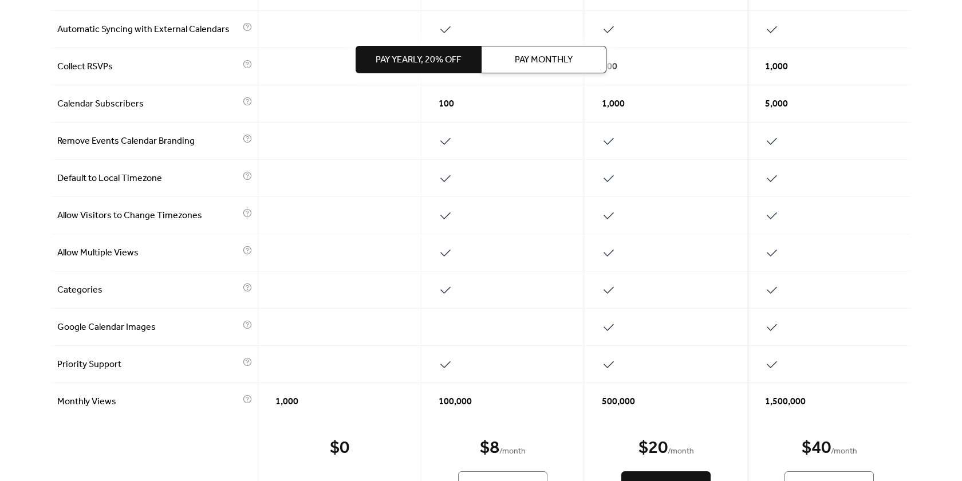
scroll to position [452, 0]
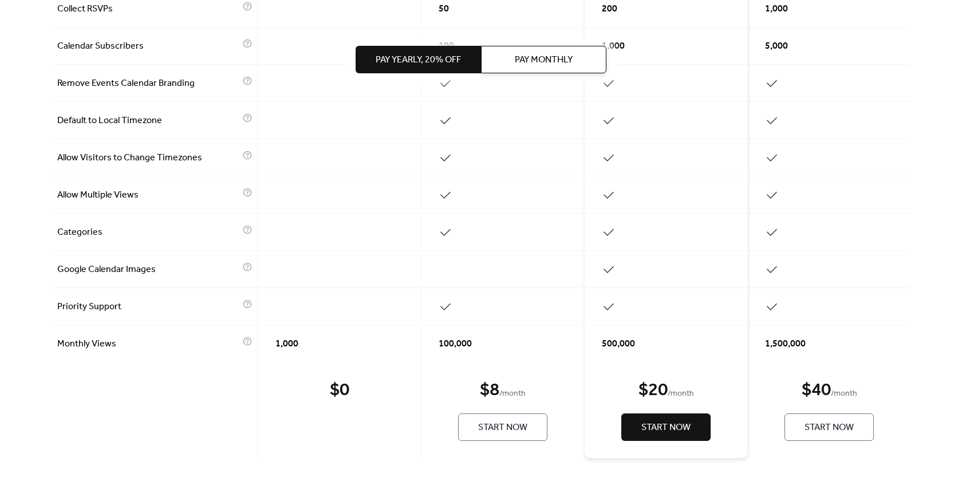
click at [334, 387] on div "$ 0" at bounding box center [339, 390] width 19 height 23
click at [334, 386] on div "$ 0" at bounding box center [339, 390] width 19 height 23
click at [281, 331] on div "1,000" at bounding box center [339, 343] width 163 height 37
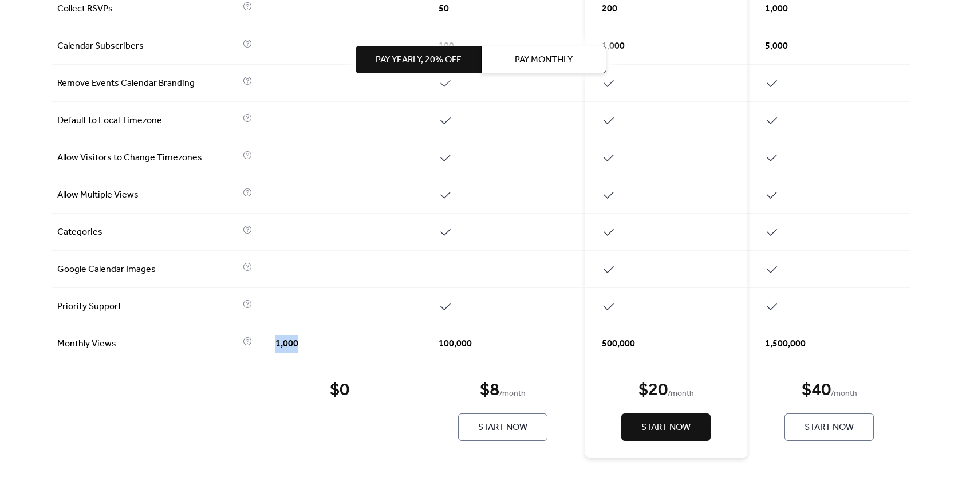
click at [281, 331] on div "1,000" at bounding box center [339, 343] width 163 height 37
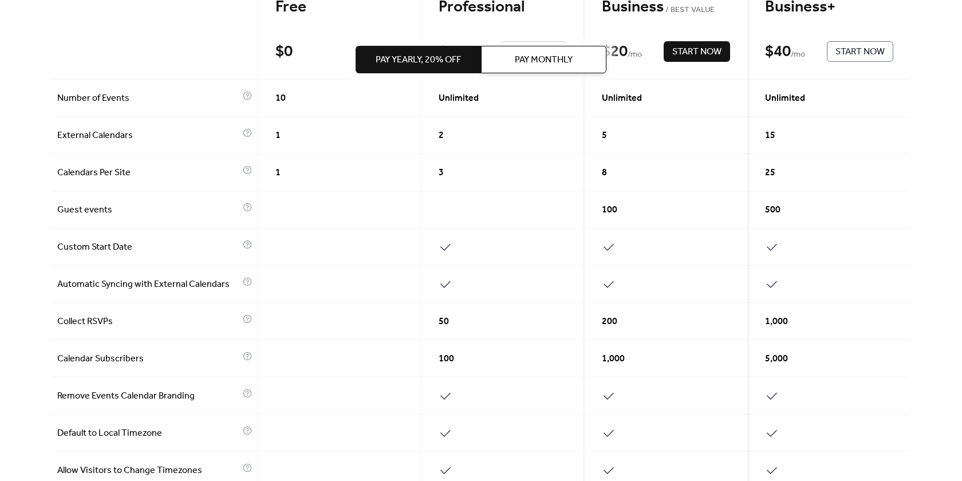
scroll to position [0, 0]
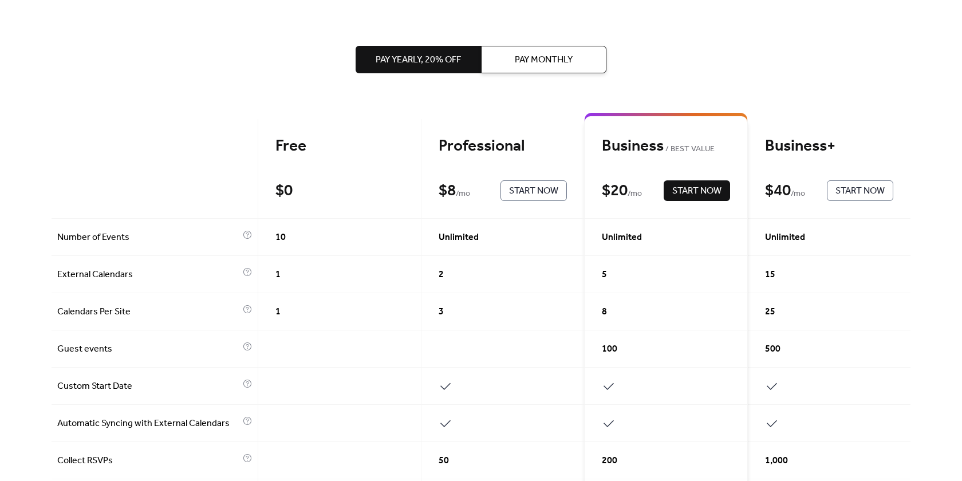
click at [524, 60] on span "Pay Monthly" at bounding box center [544, 60] width 58 height 14
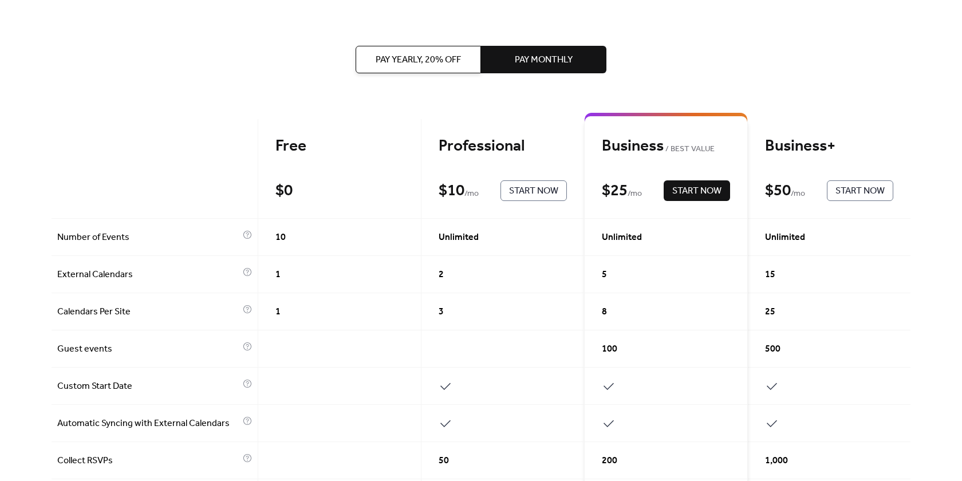
click at [413, 57] on span "Pay Yearly, 20% off" at bounding box center [418, 60] width 85 height 14
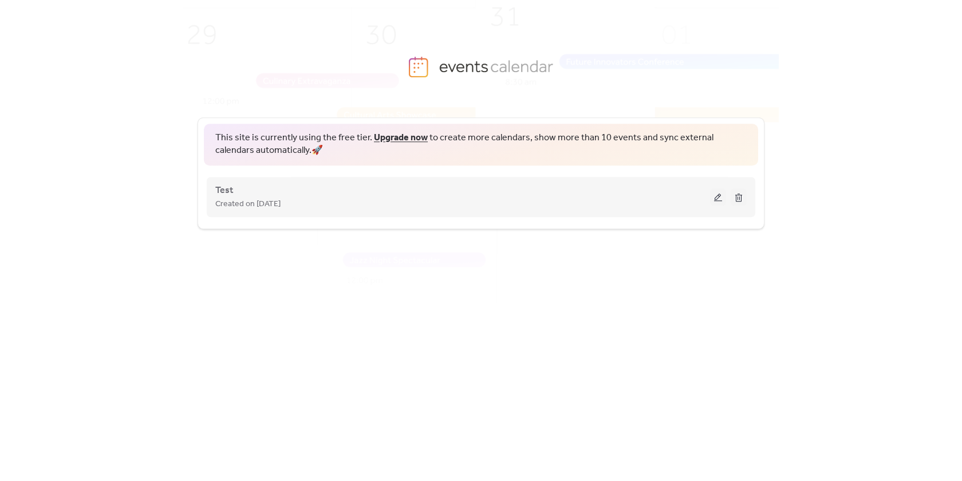
click at [713, 201] on button at bounding box center [718, 196] width 16 height 17
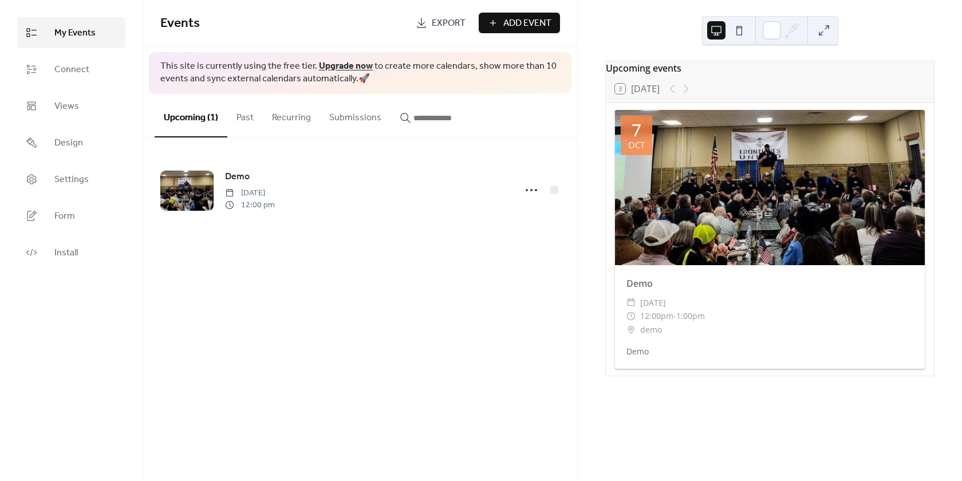
click at [439, 26] on span "Export" at bounding box center [449, 24] width 34 height 14
click at [70, 250] on span "Install" at bounding box center [65, 253] width 23 height 14
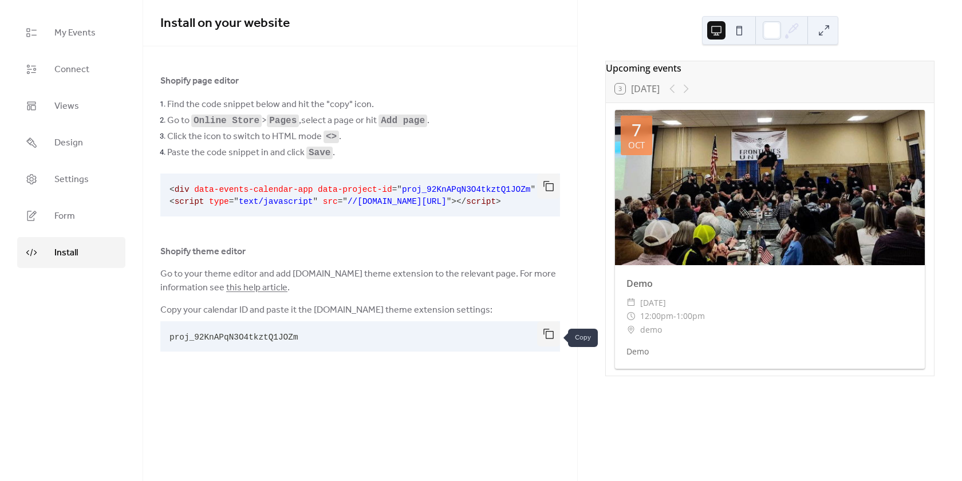
click at [545, 340] on button "button" at bounding box center [548, 333] width 23 height 25
click at [67, 27] on span "My Events" at bounding box center [74, 33] width 41 height 14
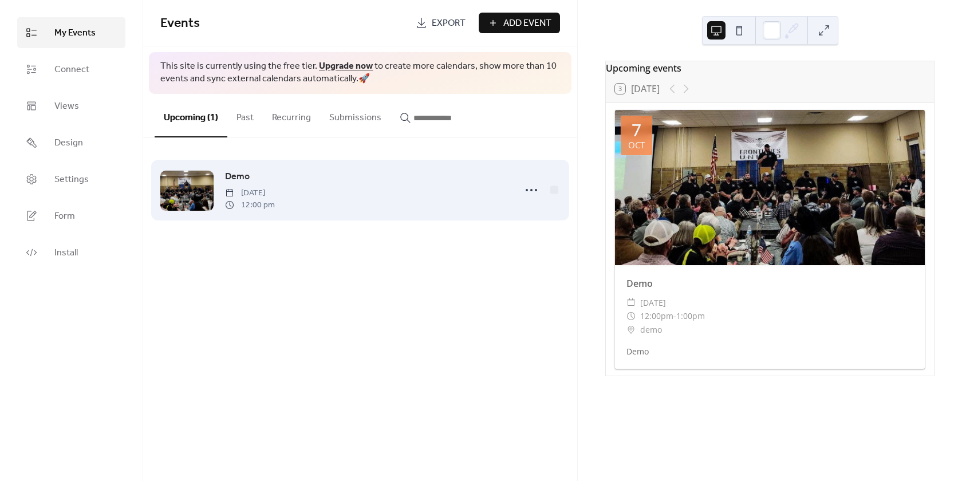
click at [238, 174] on span "Demo" at bounding box center [237, 177] width 25 height 14
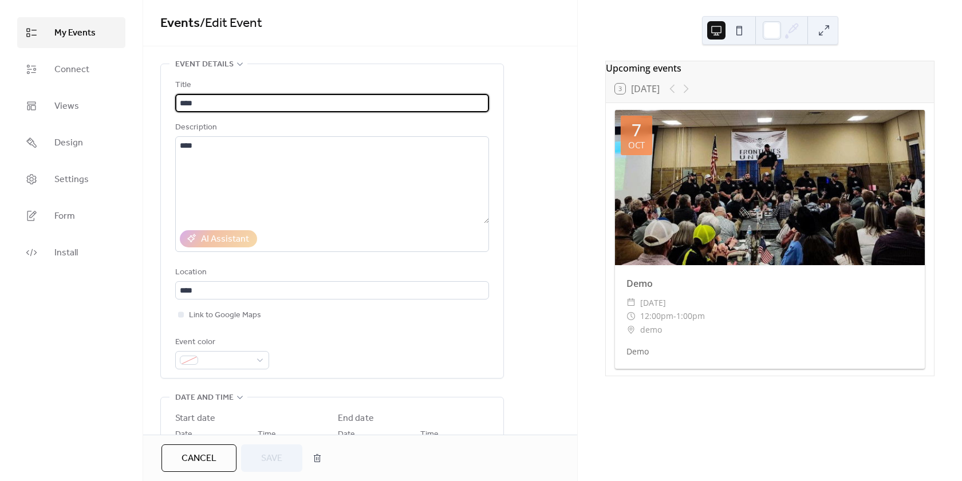
click at [739, 90] on div "3 Today" at bounding box center [770, 88] width 328 height 27
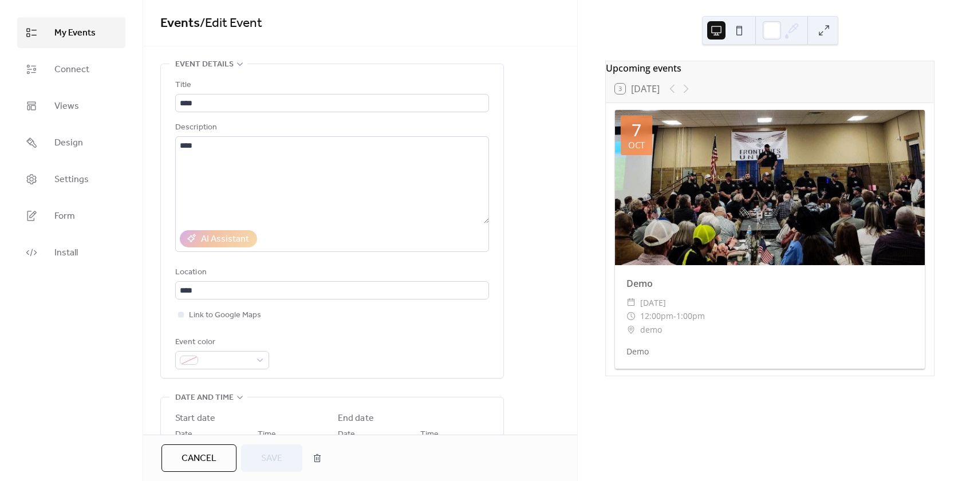
click at [613, 23] on div "Upcoming events 3 Today 7 Oct Demo ​ Tuesday, October 7, 2025 ​ 12:00pm - 1:00p…" at bounding box center [770, 240] width 384 height 481
click at [73, 60] on link "Connect" at bounding box center [71, 69] width 108 height 31
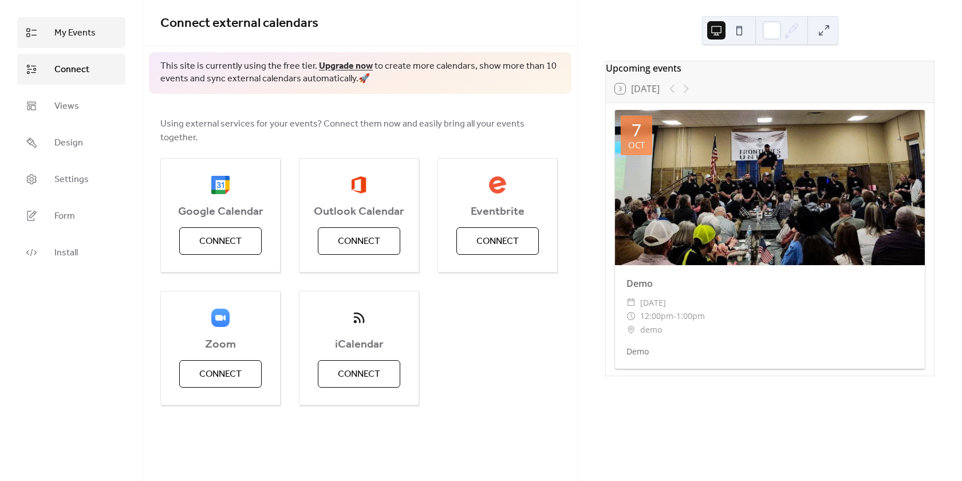
click at [73, 31] on span "My Events" at bounding box center [74, 33] width 41 height 14
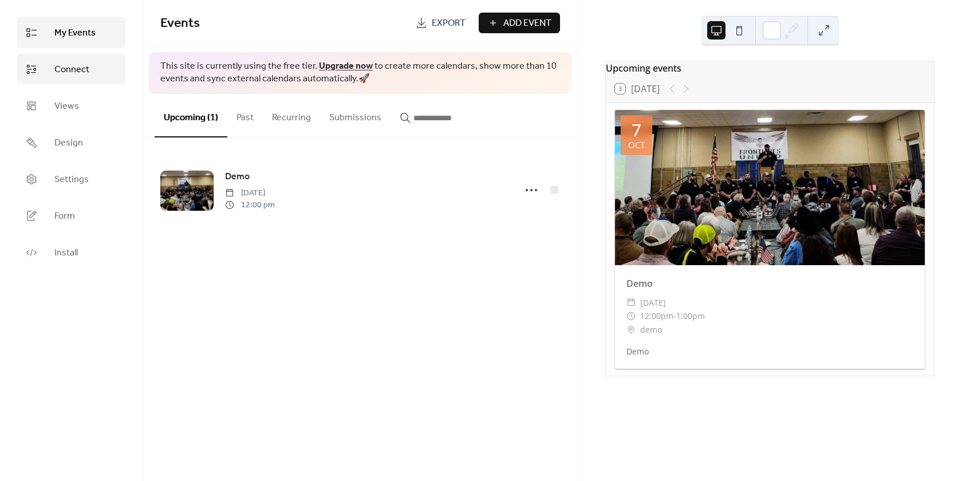
click at [72, 72] on span "Connect" at bounding box center [71, 70] width 35 height 14
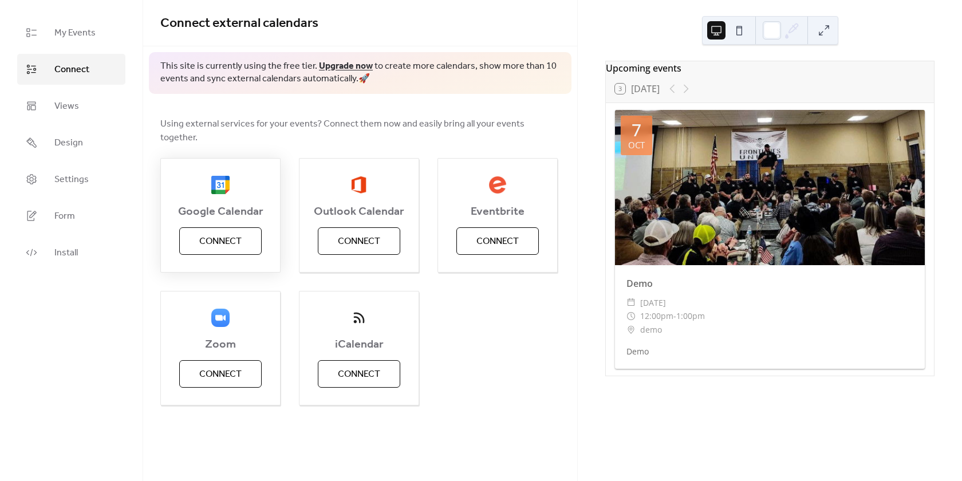
click at [209, 235] on span "Connect" at bounding box center [220, 242] width 42 height 14
click at [95, 27] on link "My Events" at bounding box center [71, 32] width 108 height 31
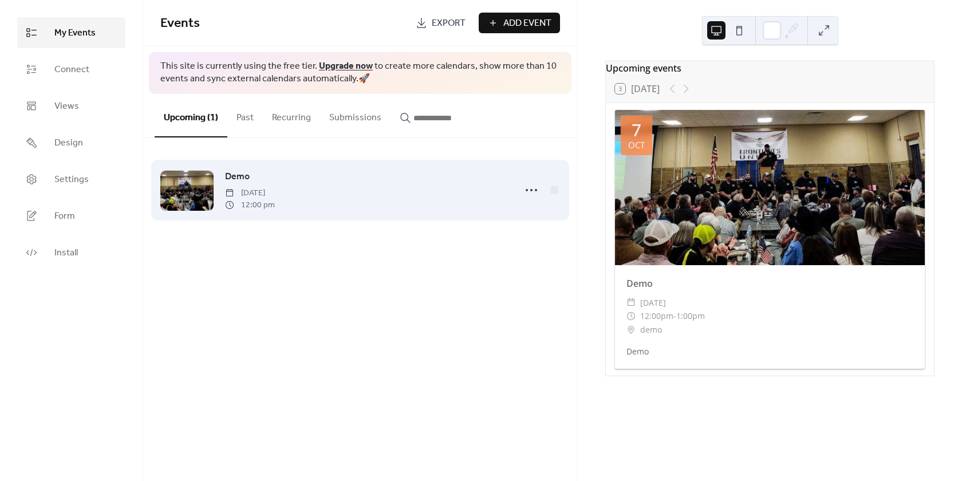
click at [244, 169] on link "Demo" at bounding box center [237, 176] width 25 height 15
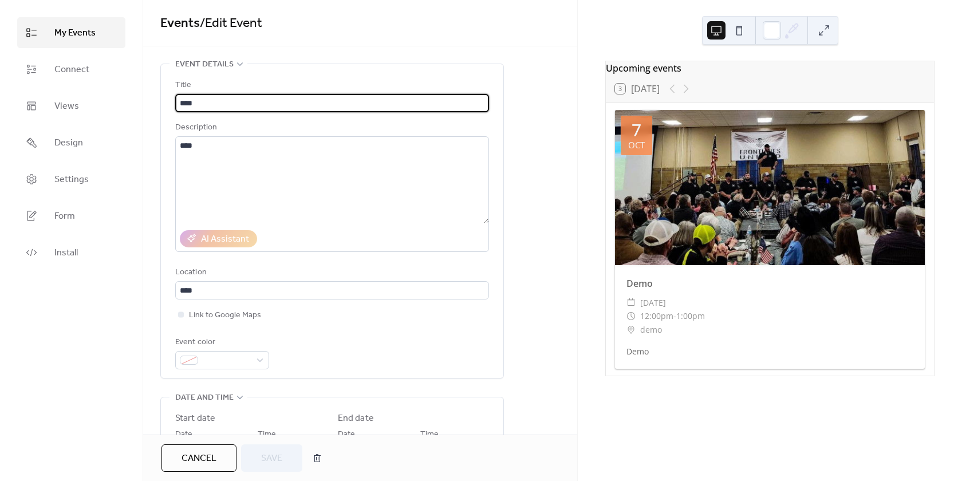
click at [97, 25] on link "My Events" at bounding box center [71, 32] width 108 height 31
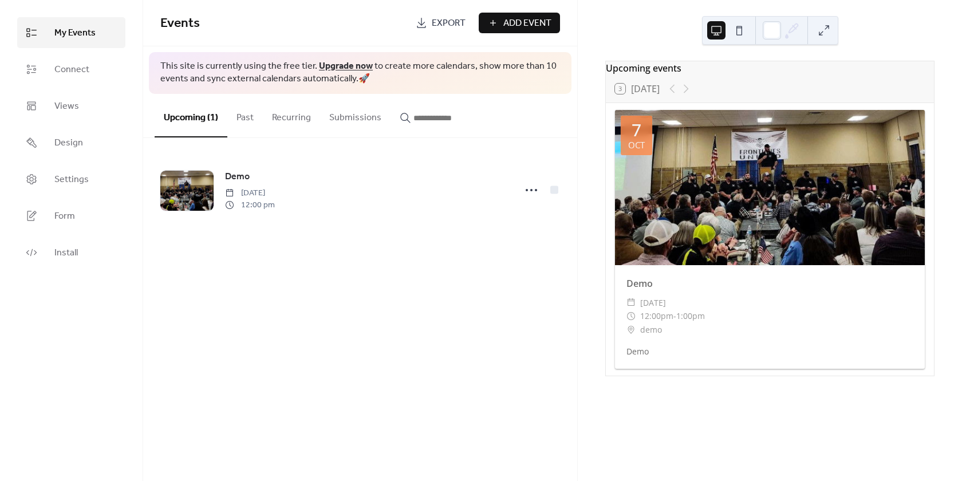
click at [248, 120] on button "Past" at bounding box center [244, 115] width 35 height 42
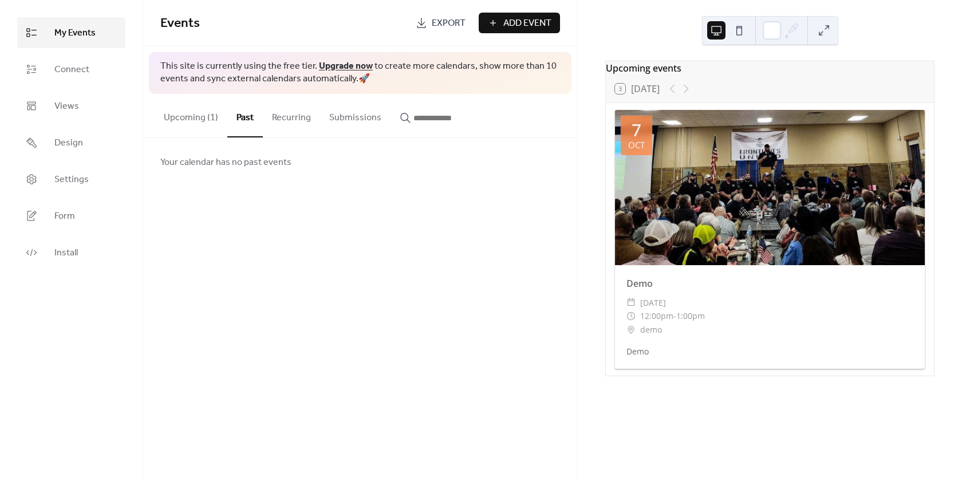
click at [274, 116] on button "Recurring" at bounding box center [291, 115] width 57 height 42
click at [333, 115] on button "Submissions" at bounding box center [355, 115] width 70 height 42
click at [433, 117] on input "button" at bounding box center [447, 118] width 69 height 14
click at [79, 102] on link "Views" at bounding box center [71, 105] width 108 height 31
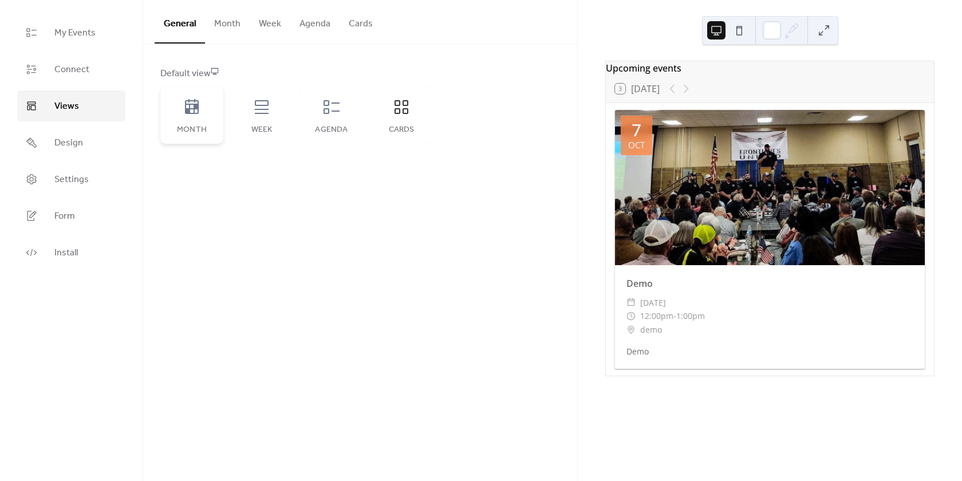
click at [192, 118] on div "Month" at bounding box center [191, 114] width 63 height 57
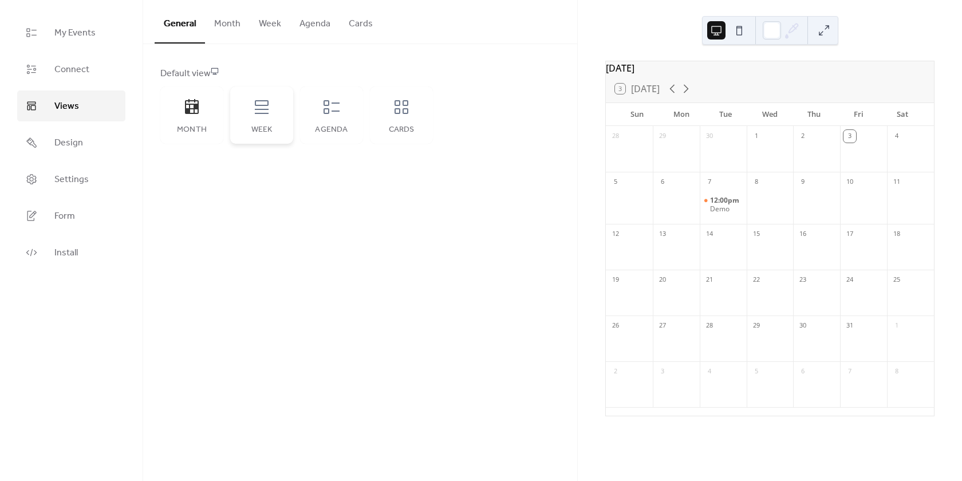
click at [260, 118] on div "Week" at bounding box center [261, 114] width 63 height 57
click at [212, 116] on div "Month" at bounding box center [191, 114] width 63 height 57
click at [229, 25] on button "Month" at bounding box center [227, 21] width 45 height 42
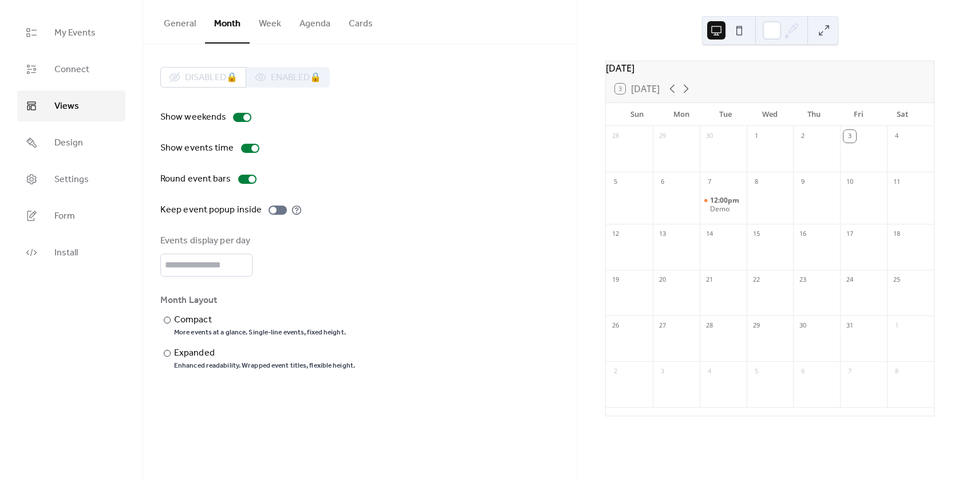
click at [176, 22] on button "General" at bounding box center [180, 21] width 50 height 42
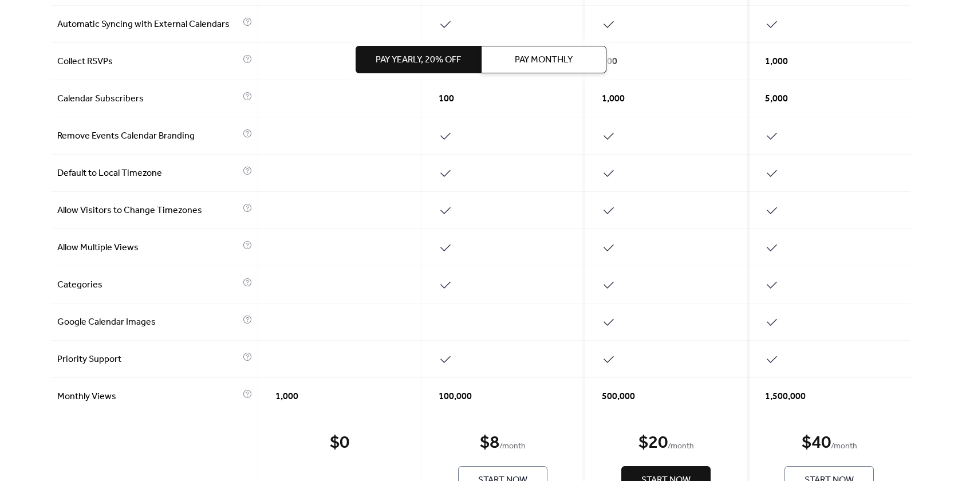
scroll to position [452, 0]
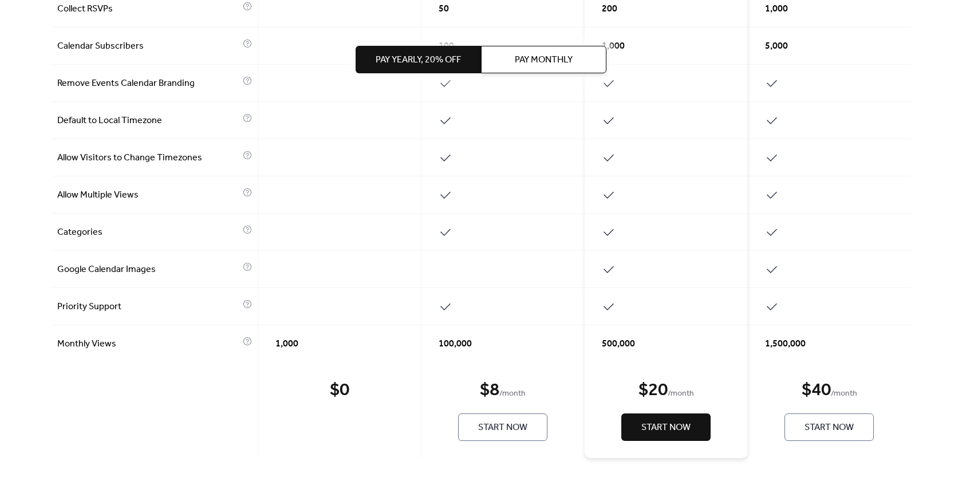
click at [314, 384] on div "$ 0 Start Now" at bounding box center [339, 410] width 163 height 96
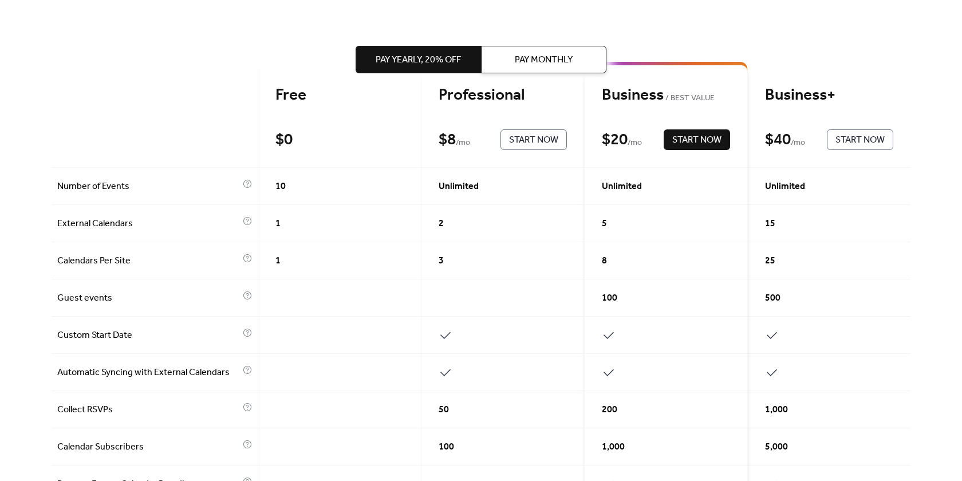
scroll to position [0, 0]
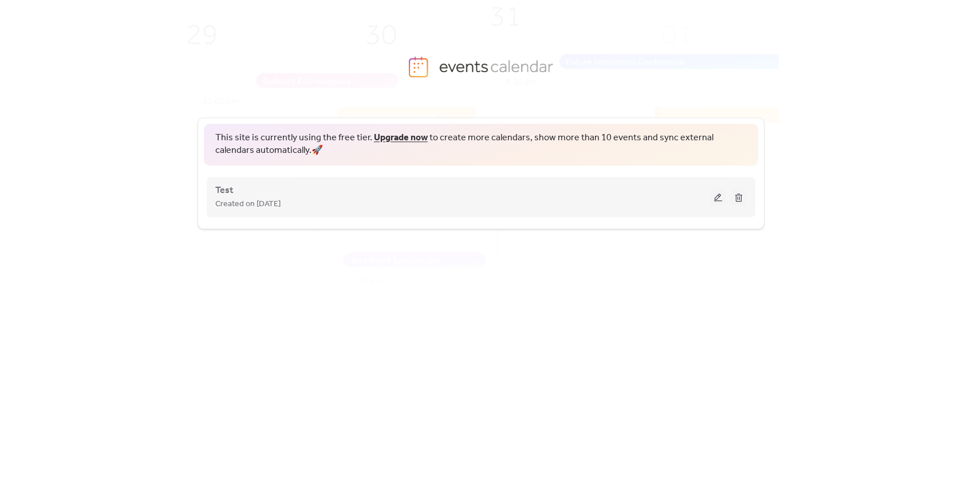
click at [716, 196] on button at bounding box center [718, 196] width 16 height 17
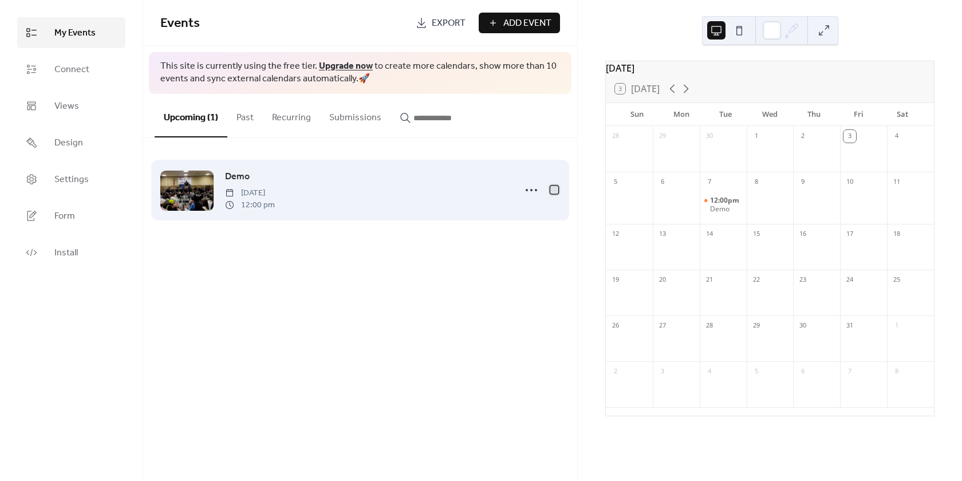
click at [554, 191] on div at bounding box center [554, 189] width 8 height 8
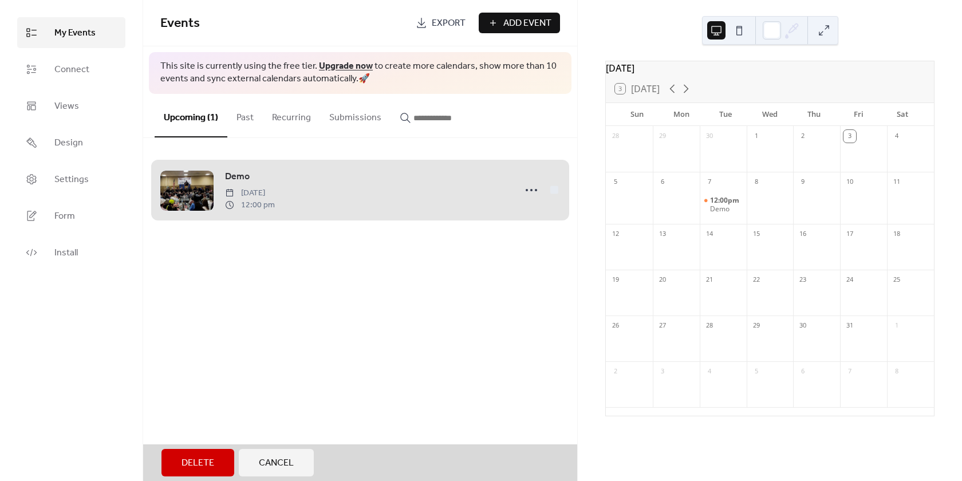
click at [277, 458] on span "Cancel" at bounding box center [276, 463] width 35 height 14
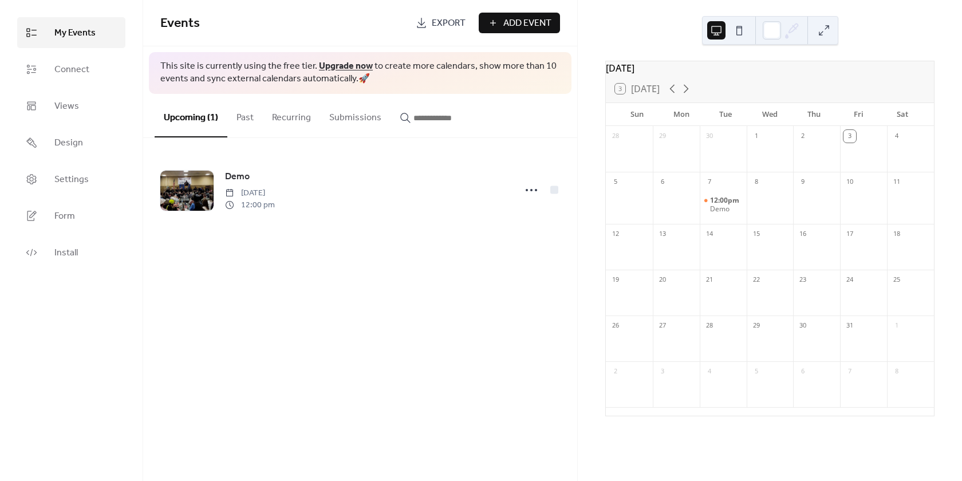
click at [289, 118] on button "Recurring" at bounding box center [291, 115] width 57 height 42
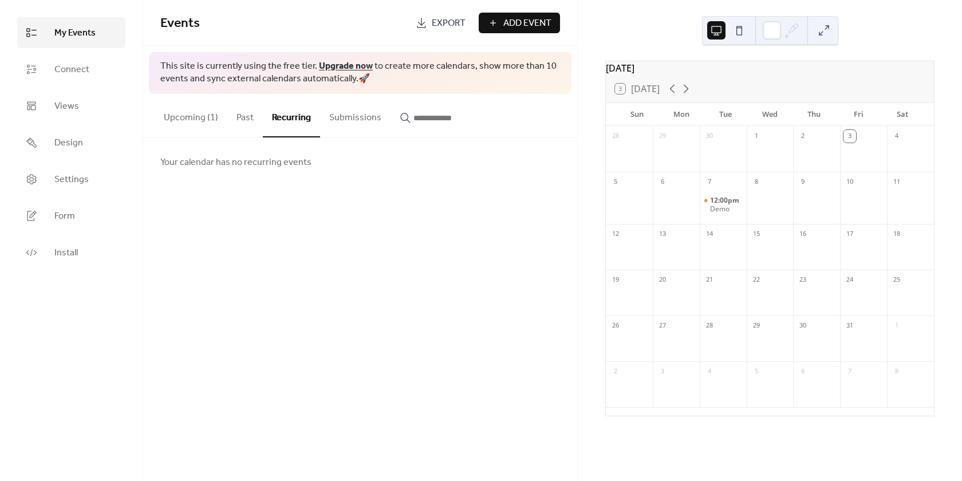
click at [347, 112] on button "Submissions" at bounding box center [355, 115] width 70 height 42
click at [247, 111] on button "Past" at bounding box center [244, 115] width 35 height 42
click at [204, 117] on button "Upcoming (1)" at bounding box center [191, 115] width 73 height 42
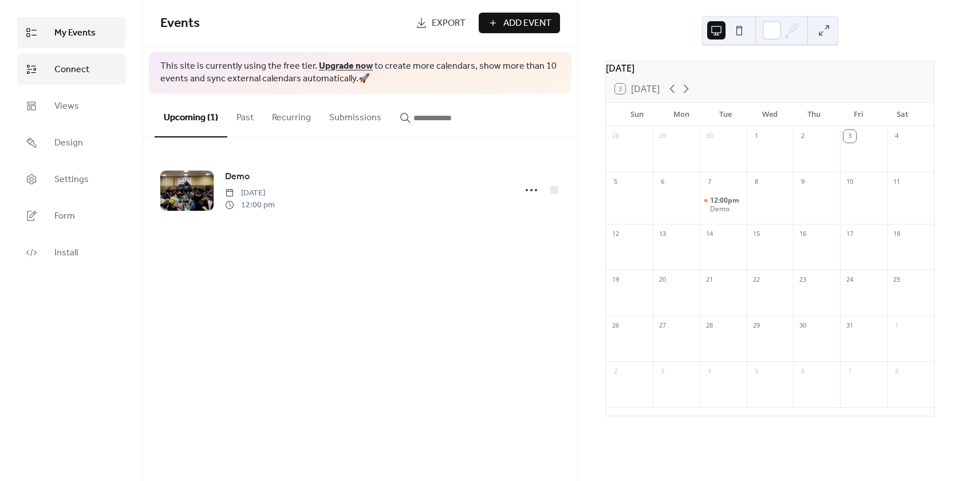
click at [72, 80] on link "Connect" at bounding box center [71, 69] width 108 height 31
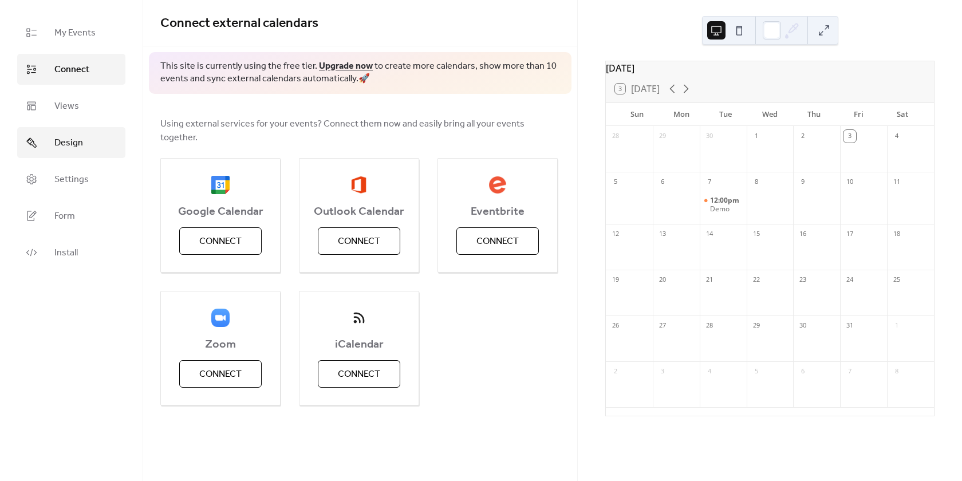
click at [88, 127] on link "Design" at bounding box center [71, 142] width 108 height 31
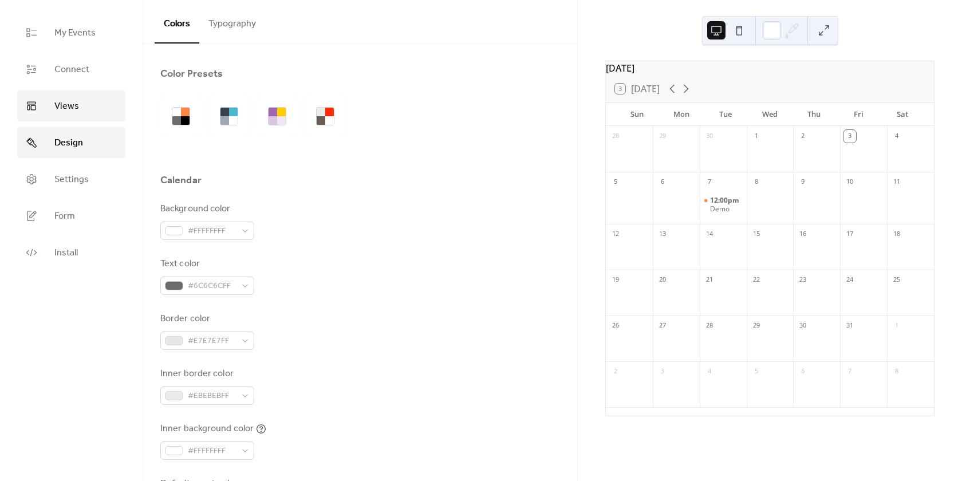
click at [88, 115] on link "Views" at bounding box center [71, 105] width 108 height 31
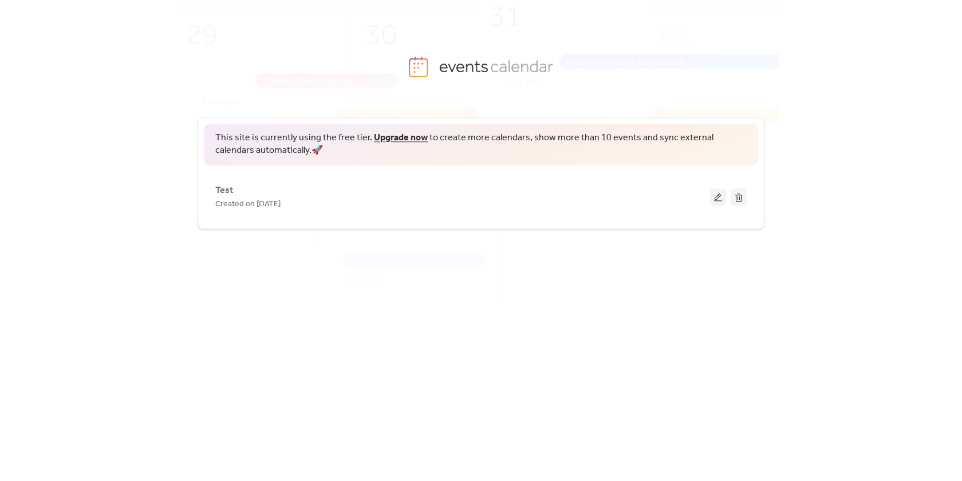
click at [497, 74] on img at bounding box center [497, 174] width 774 height 383
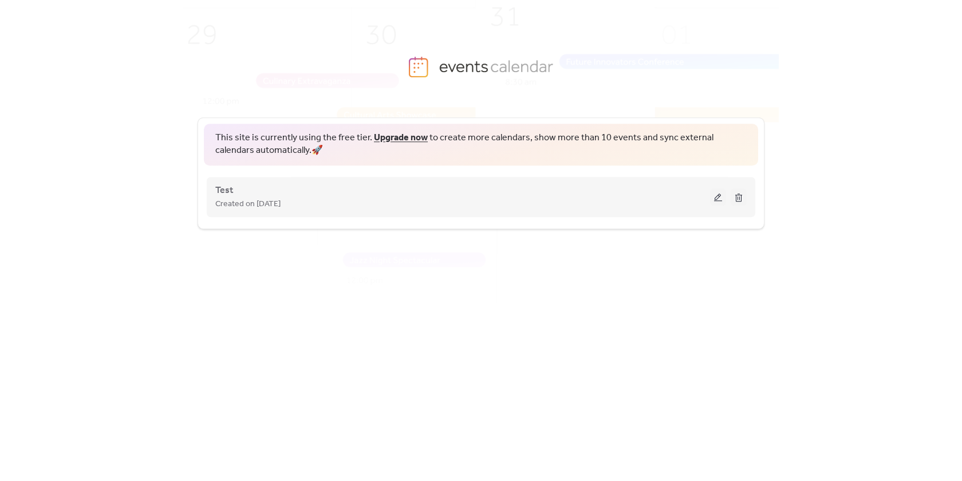
click at [722, 195] on button at bounding box center [718, 196] width 16 height 17
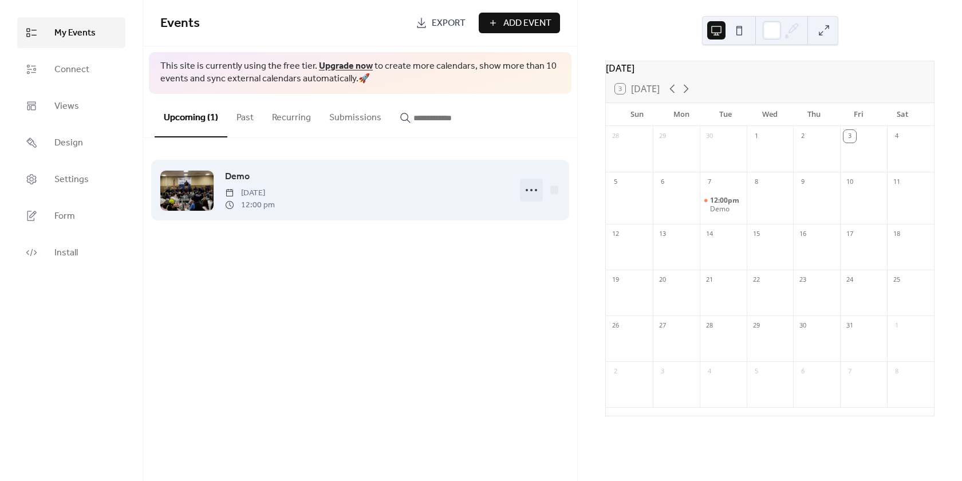
click at [535, 192] on icon at bounding box center [531, 190] width 18 height 18
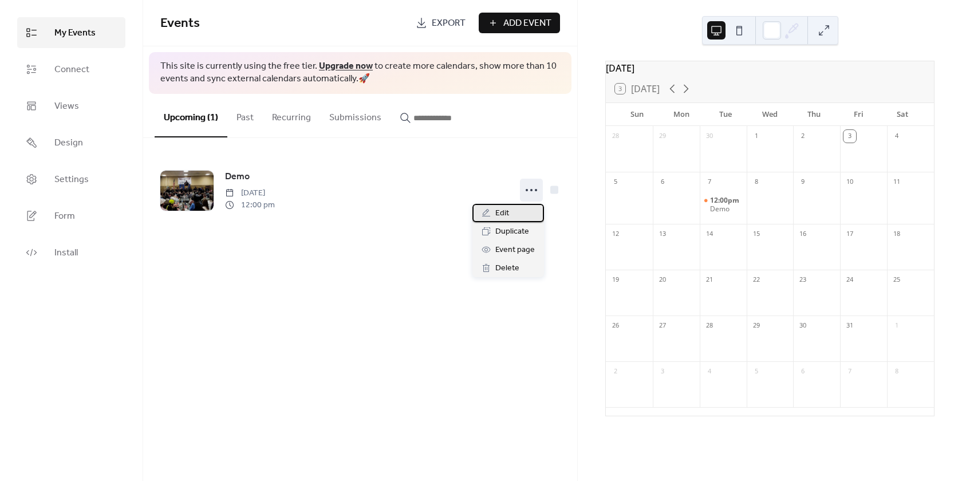
click at [501, 210] on span "Edit" at bounding box center [502, 214] width 14 height 14
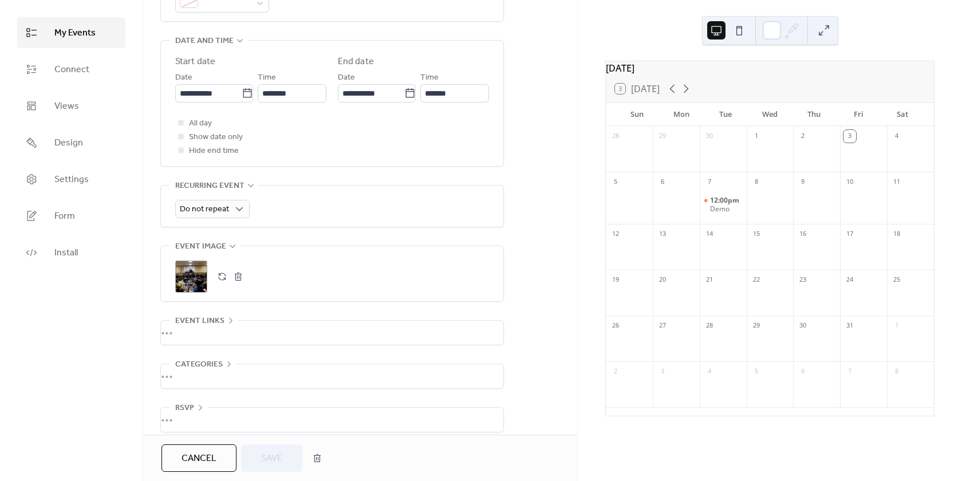
scroll to position [369, 0]
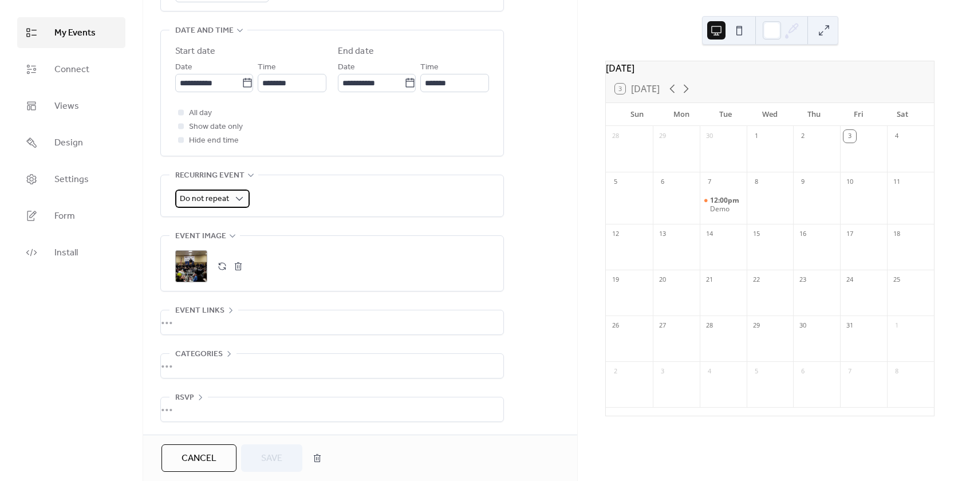
click at [208, 199] on span "Do not repeat" at bounding box center [204, 198] width 49 height 15
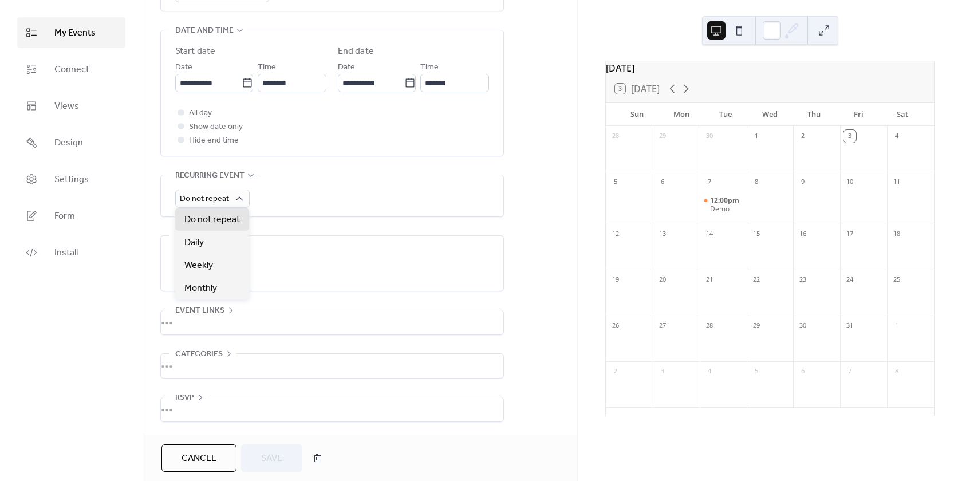
click at [296, 206] on div "Do not repeat" at bounding box center [332, 195] width 314 height 41
click at [308, 210] on div "Do not repeat" at bounding box center [332, 195] width 314 height 41
click at [741, 26] on button at bounding box center [739, 30] width 18 height 18
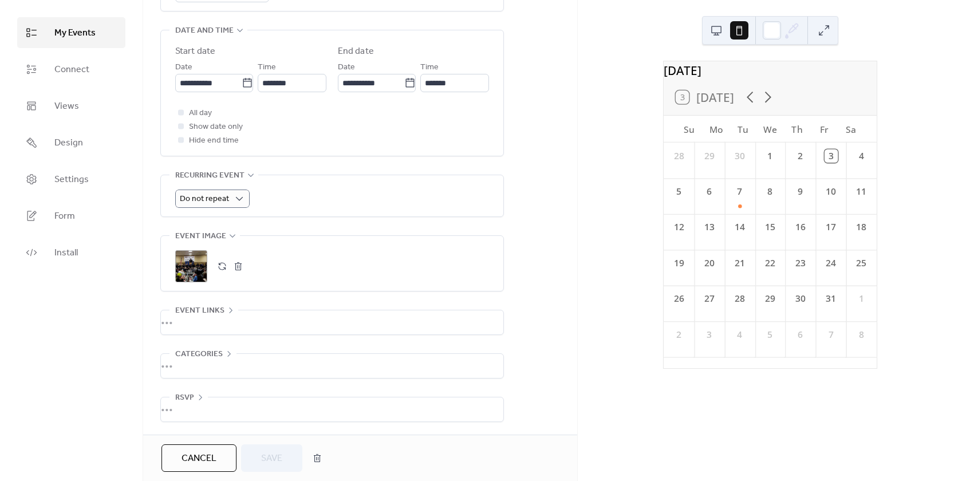
click at [713, 30] on button at bounding box center [716, 30] width 18 height 18
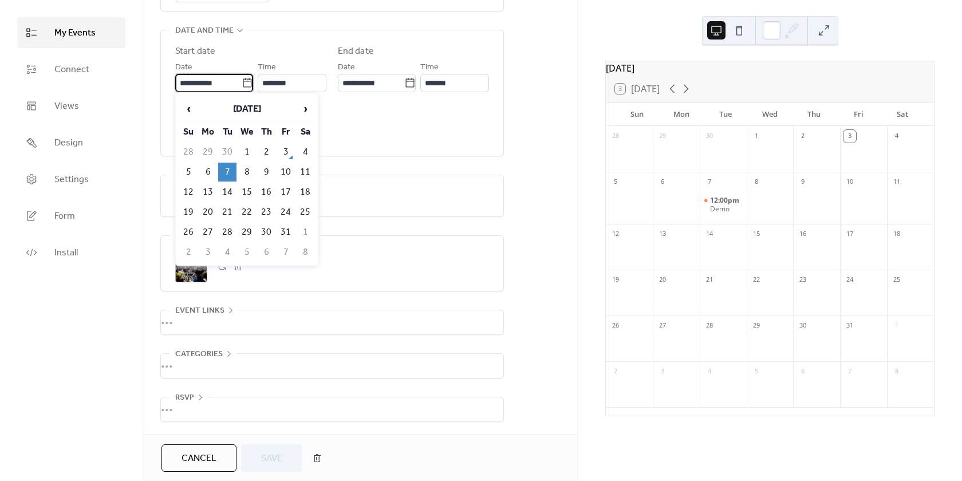
click at [211, 77] on input "**********" at bounding box center [208, 83] width 66 height 18
click at [87, 173] on span "Settings" at bounding box center [71, 180] width 34 height 14
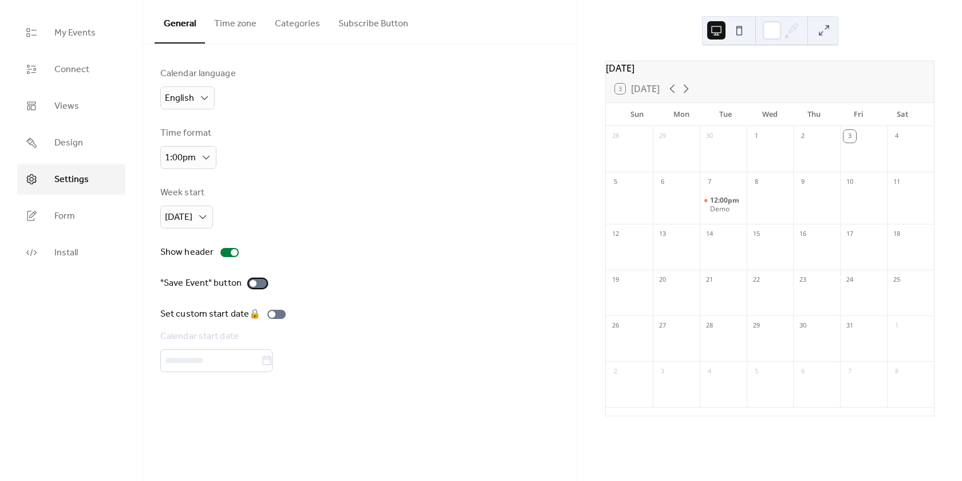
click at [255, 284] on div at bounding box center [257, 283] width 18 height 9
click at [226, 18] on button "Time zone" at bounding box center [235, 21] width 61 height 42
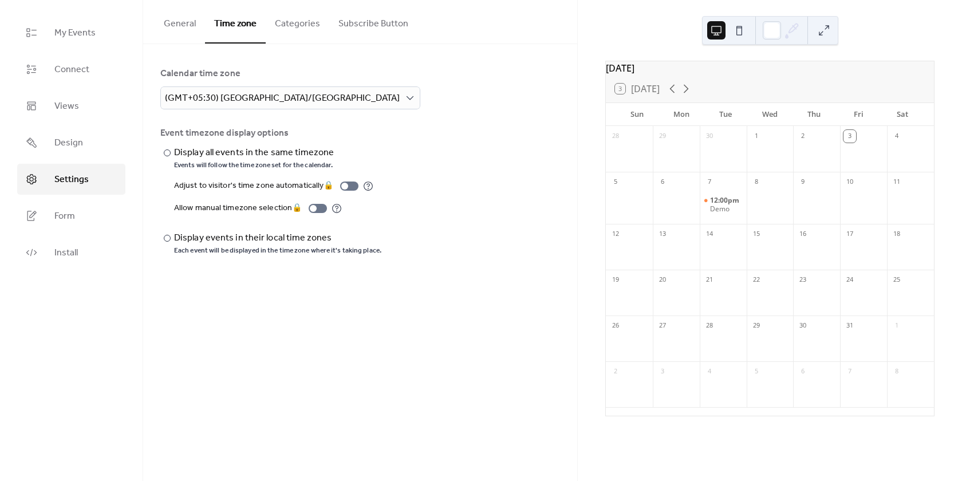
click at [281, 9] on button "Categories" at bounding box center [298, 21] width 64 height 42
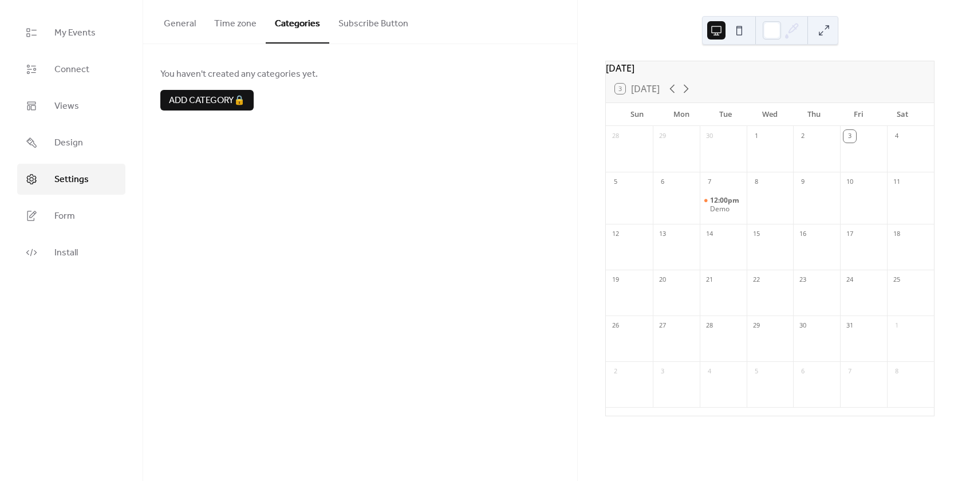
click at [367, 19] on button "Subscribe Button" at bounding box center [373, 21] width 88 height 42
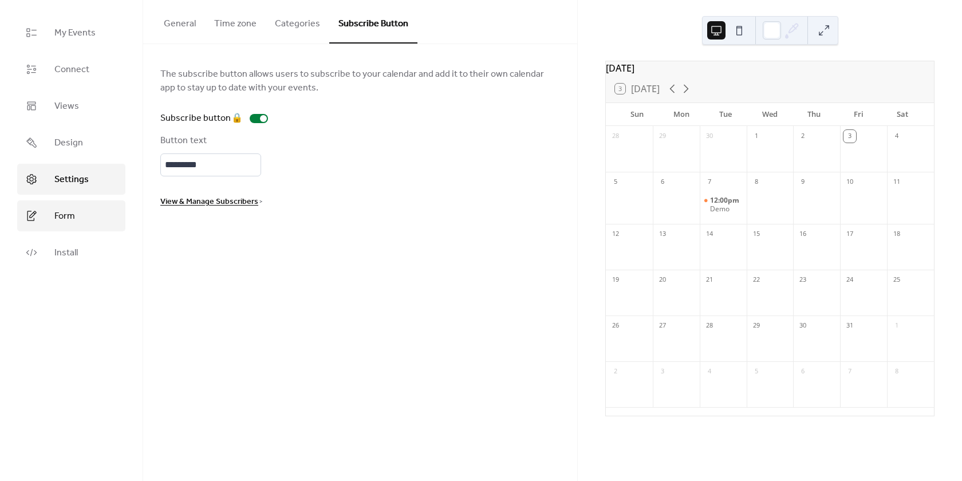
click at [93, 222] on link "Form" at bounding box center [71, 215] width 108 height 31
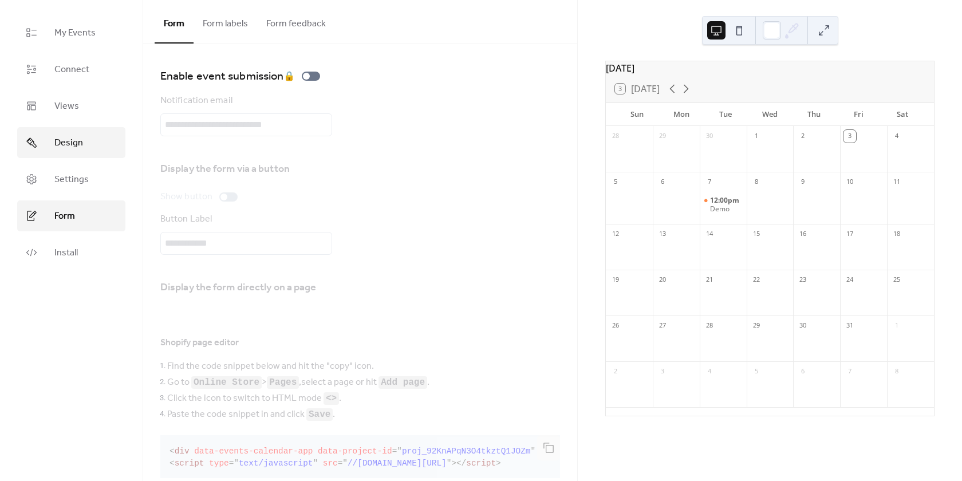
click at [73, 147] on span "Design" at bounding box center [68, 143] width 29 height 14
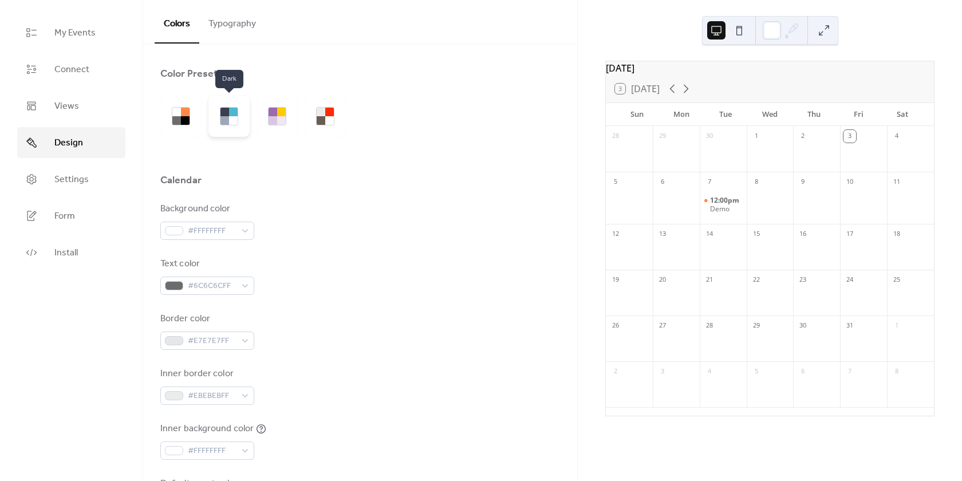
click at [234, 131] on div at bounding box center [228, 116] width 41 height 41
click at [272, 123] on div at bounding box center [272, 120] width 9 height 9
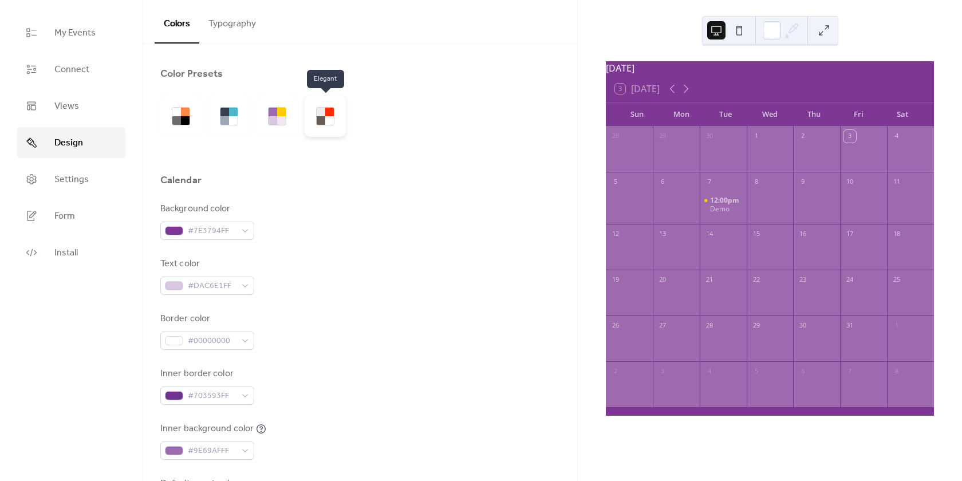
click at [310, 123] on div at bounding box center [325, 116] width 41 height 41
click at [180, 125] on div at bounding box center [181, 116] width 18 height 18
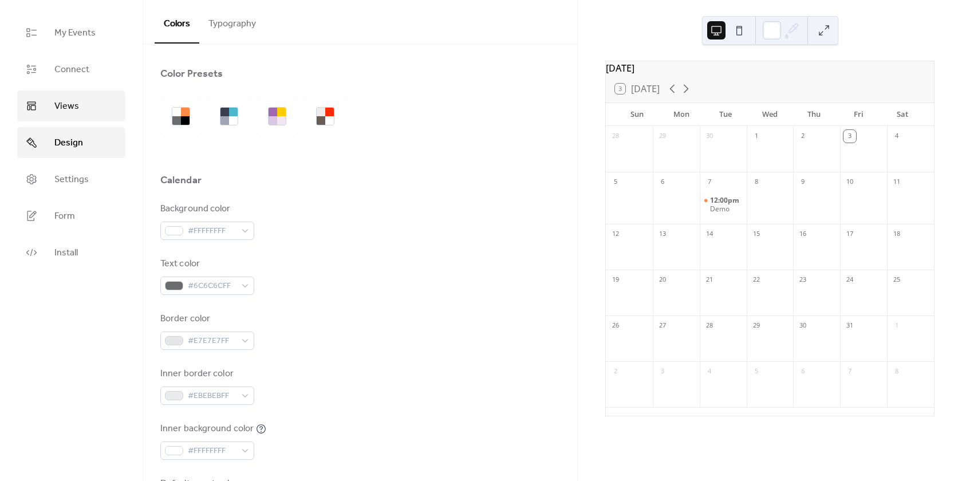
click at [59, 100] on span "Views" at bounding box center [66, 107] width 25 height 14
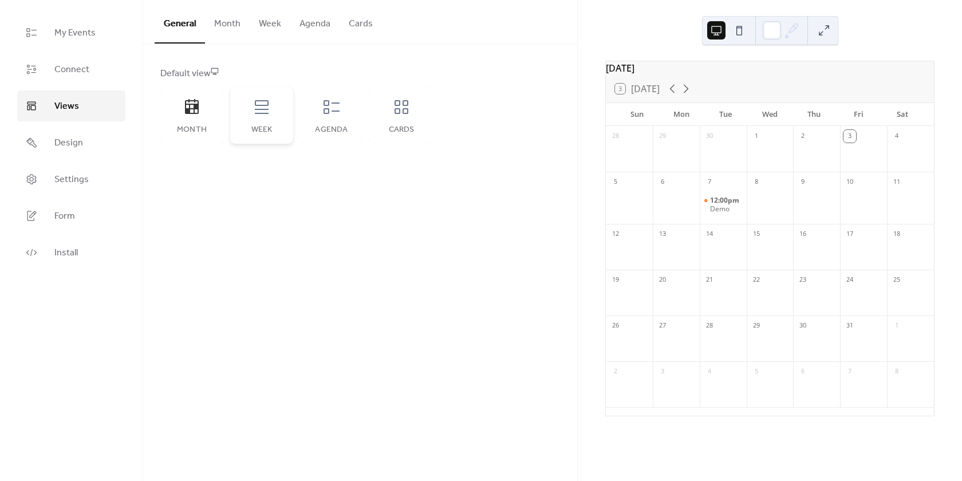
click at [271, 100] on div "Week" at bounding box center [261, 114] width 63 height 57
click at [339, 113] on icon at bounding box center [331, 107] width 18 height 18
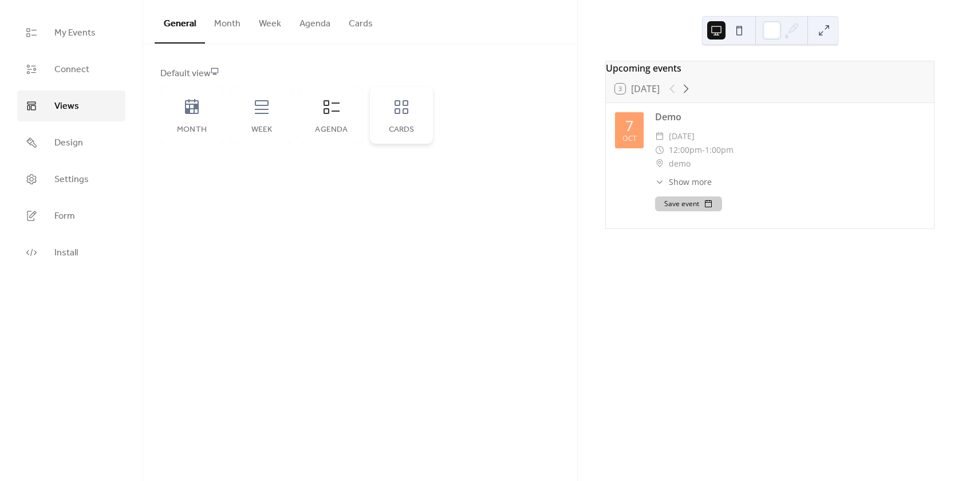
click at [397, 114] on icon at bounding box center [401, 107] width 18 height 18
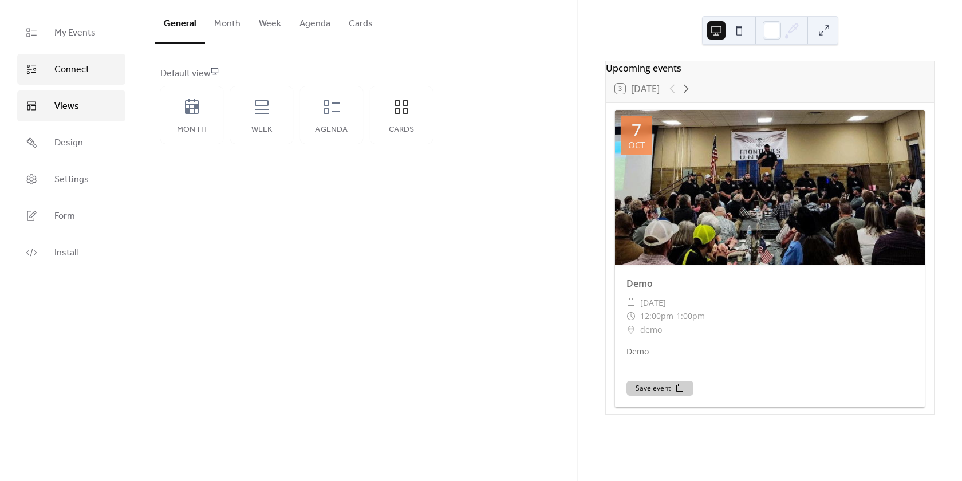
click at [71, 75] on span "Connect" at bounding box center [71, 70] width 35 height 14
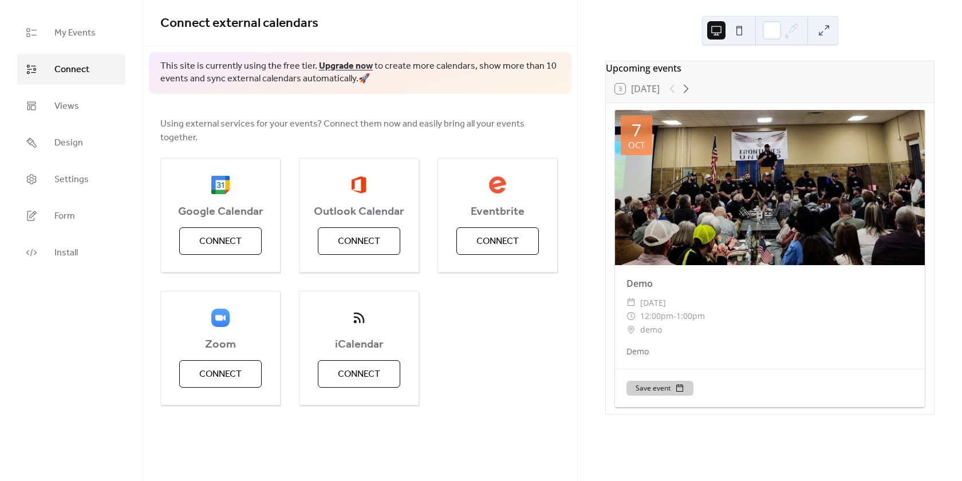
click at [80, 50] on ul "My Events Connect Views Design Settings Form Install" at bounding box center [71, 142] width 108 height 251
click at [75, 38] on span "My Events" at bounding box center [74, 33] width 41 height 14
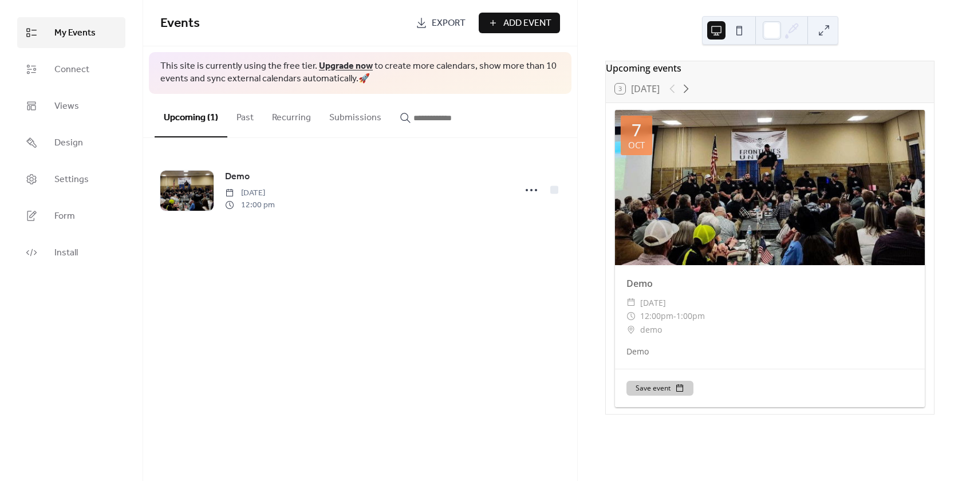
click at [227, 124] on button "Past" at bounding box center [244, 115] width 35 height 42
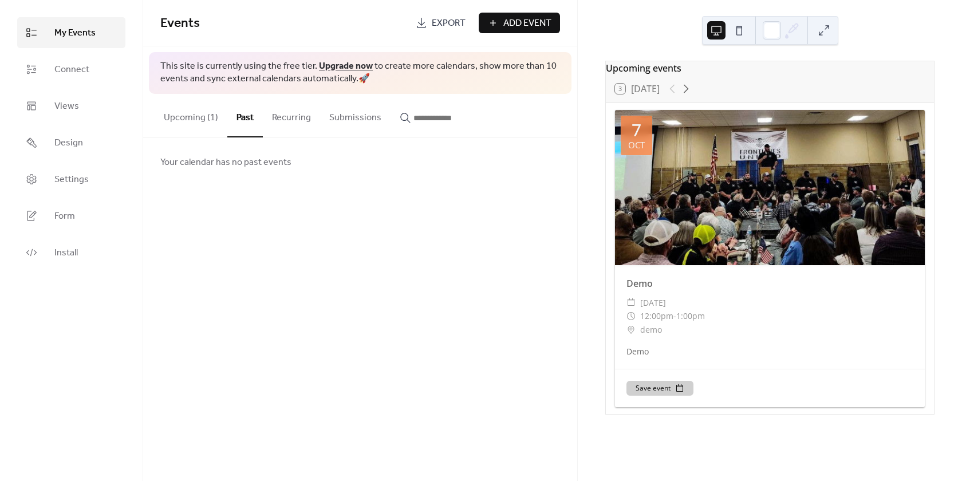
click at [183, 125] on button "Upcoming (1)" at bounding box center [191, 115] width 73 height 42
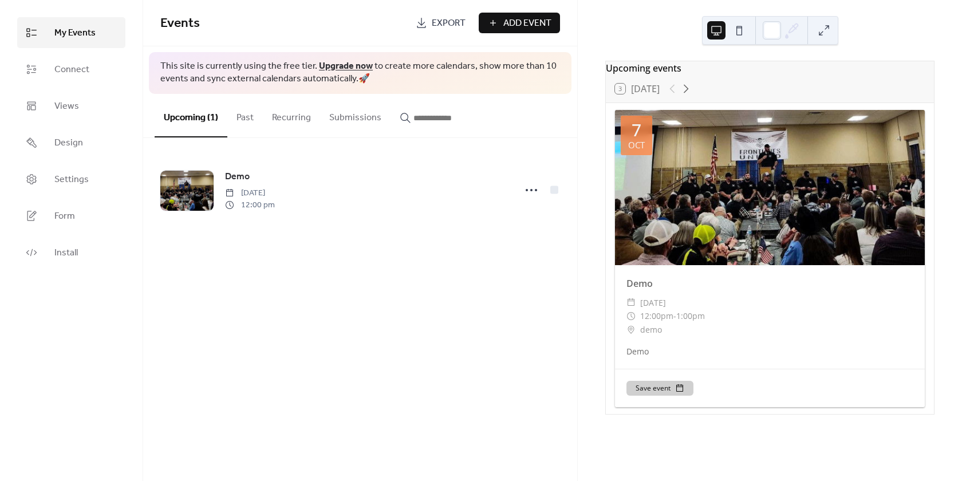
click at [241, 119] on button "Past" at bounding box center [244, 115] width 35 height 42
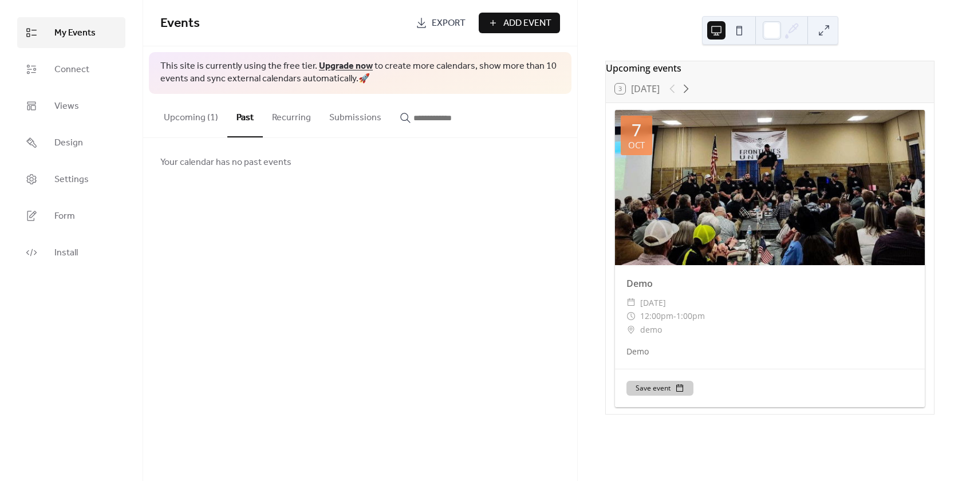
click at [289, 128] on button "Recurring" at bounding box center [291, 115] width 57 height 42
click at [349, 117] on button "Submissions" at bounding box center [355, 115] width 70 height 42
click at [271, 114] on button "Recurring" at bounding box center [291, 115] width 57 height 42
click at [239, 115] on button "Past" at bounding box center [244, 115] width 35 height 42
click at [289, 80] on span "This site is currently using the free tier. Upgrade now to create more calendar…" at bounding box center [360, 73] width 400 height 26
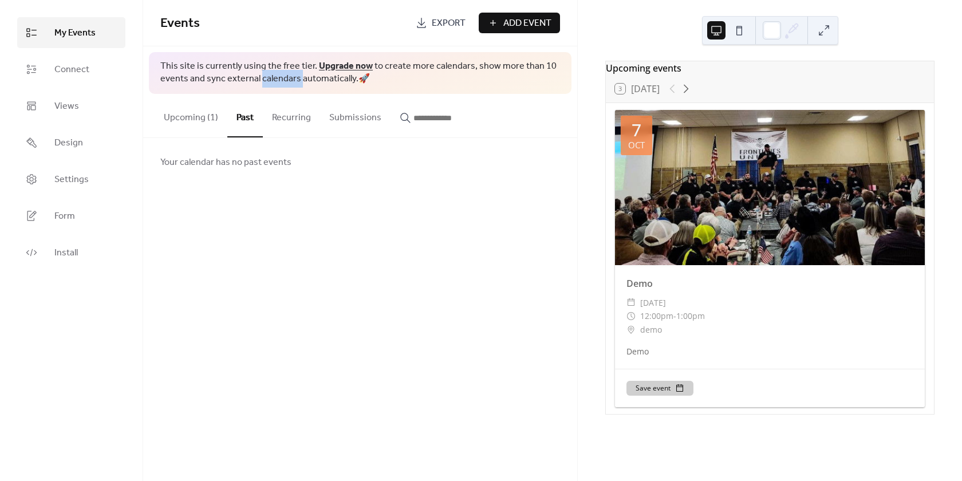
click at [289, 80] on span "This site is currently using the free tier. Upgrade now to create more calendar…" at bounding box center [360, 73] width 400 height 26
click at [325, 82] on span "This site is currently using the free tier. Upgrade now to create more calendar…" at bounding box center [360, 73] width 400 height 26
click at [536, 62] on span "This site is currently using the free tier. Upgrade now to create more calendar…" at bounding box center [360, 73] width 400 height 26
